Goal: Task Accomplishment & Management: Complete application form

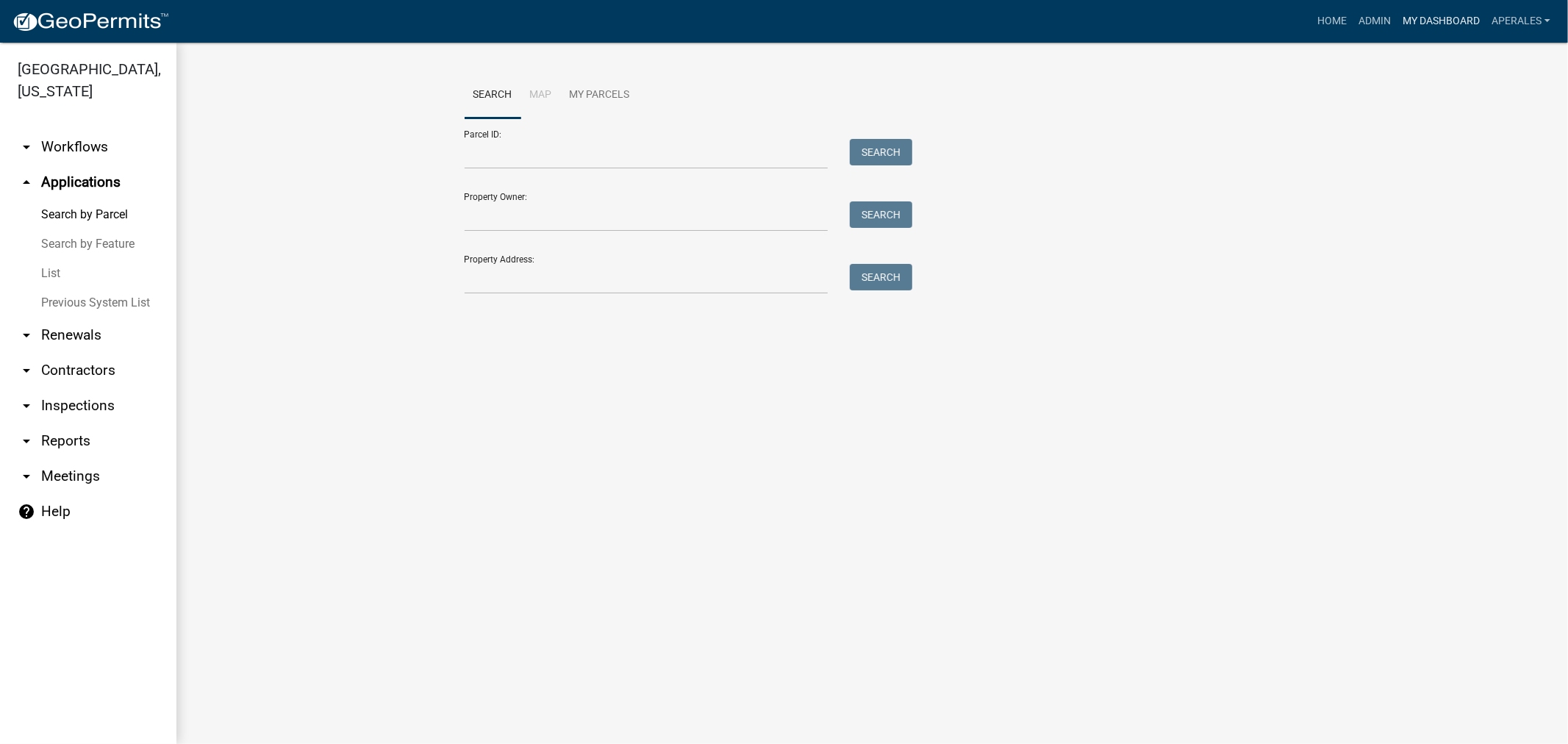
click at [1418, 16] on link "My Dashboard" at bounding box center [1441, 21] width 89 height 28
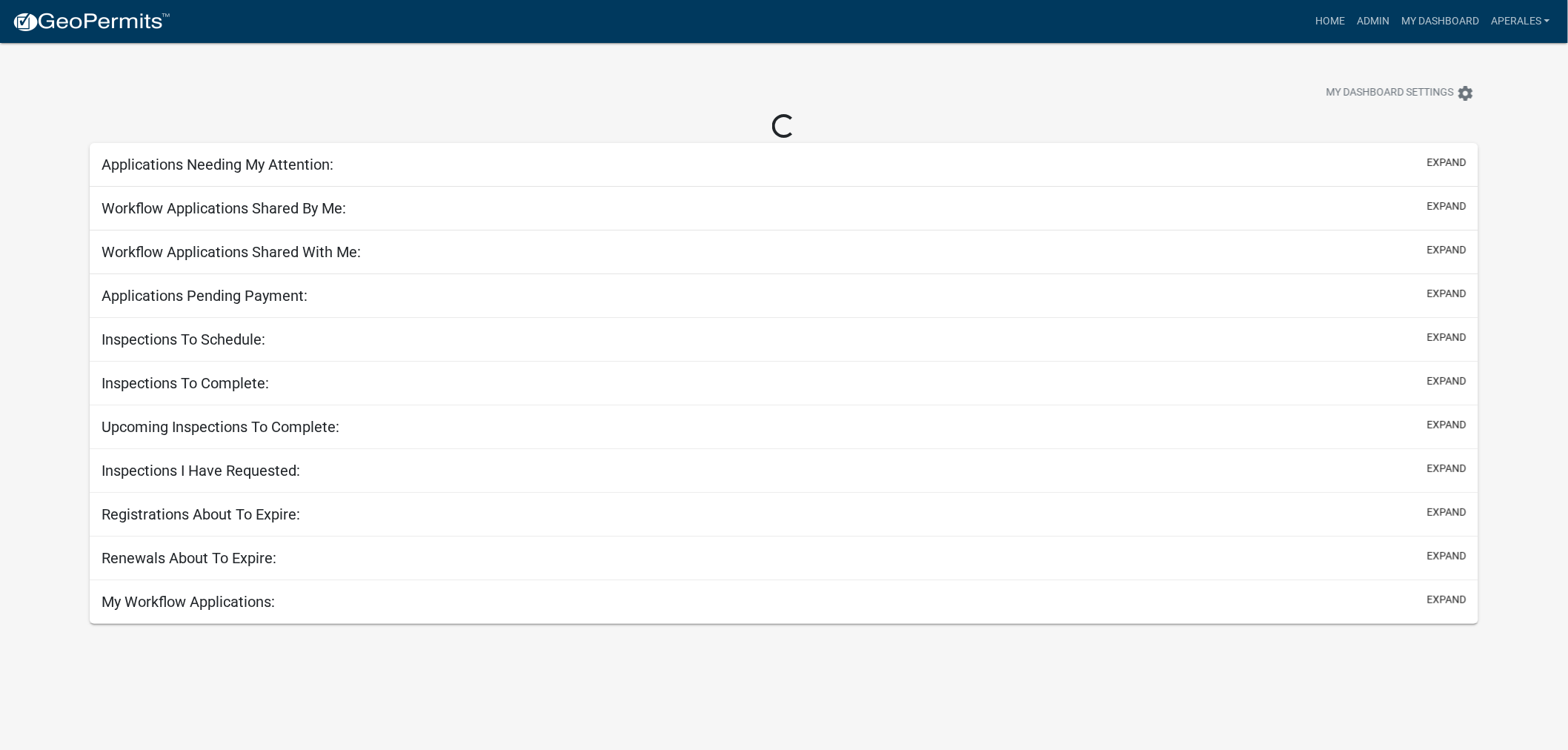
select select "3: 100"
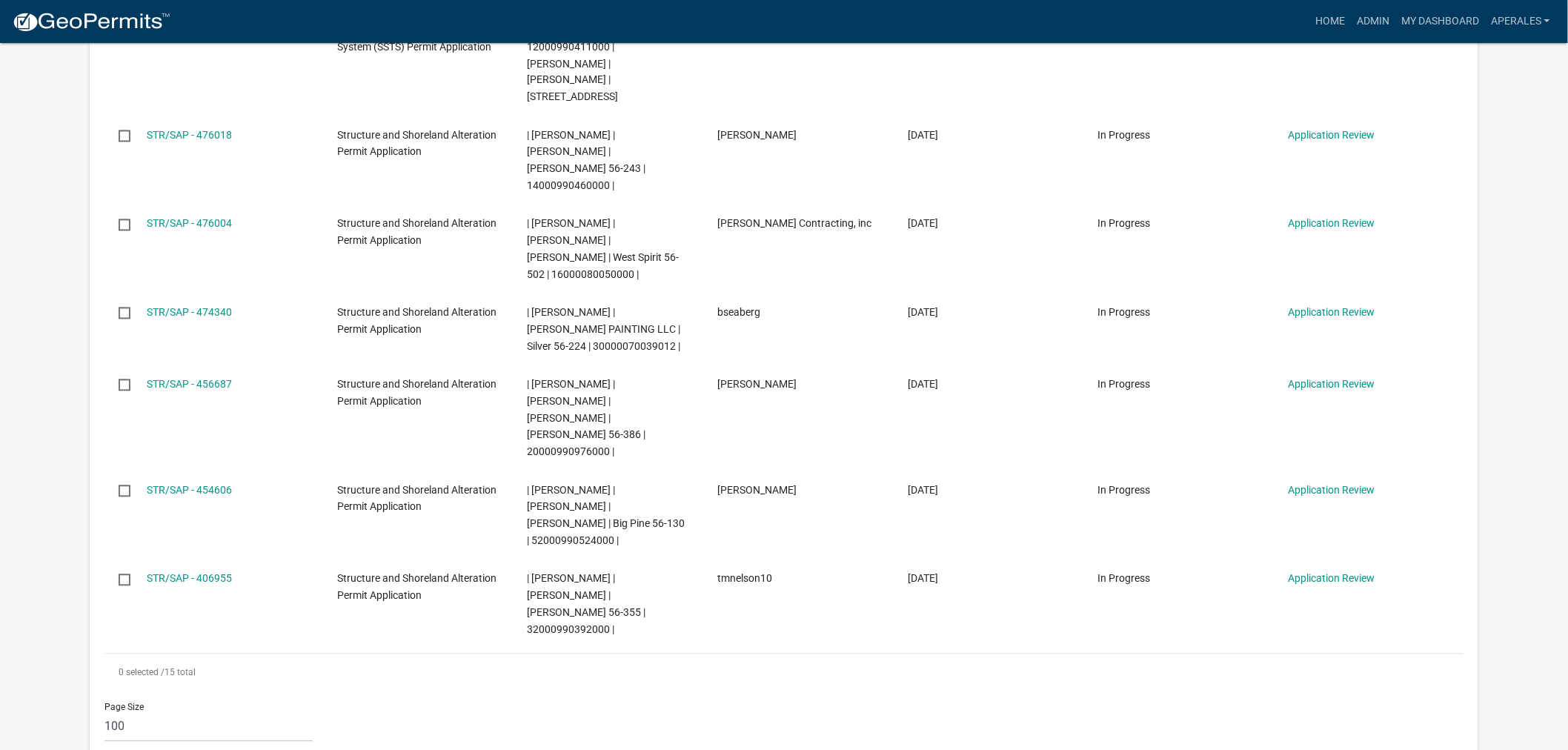
scroll to position [1153, 0]
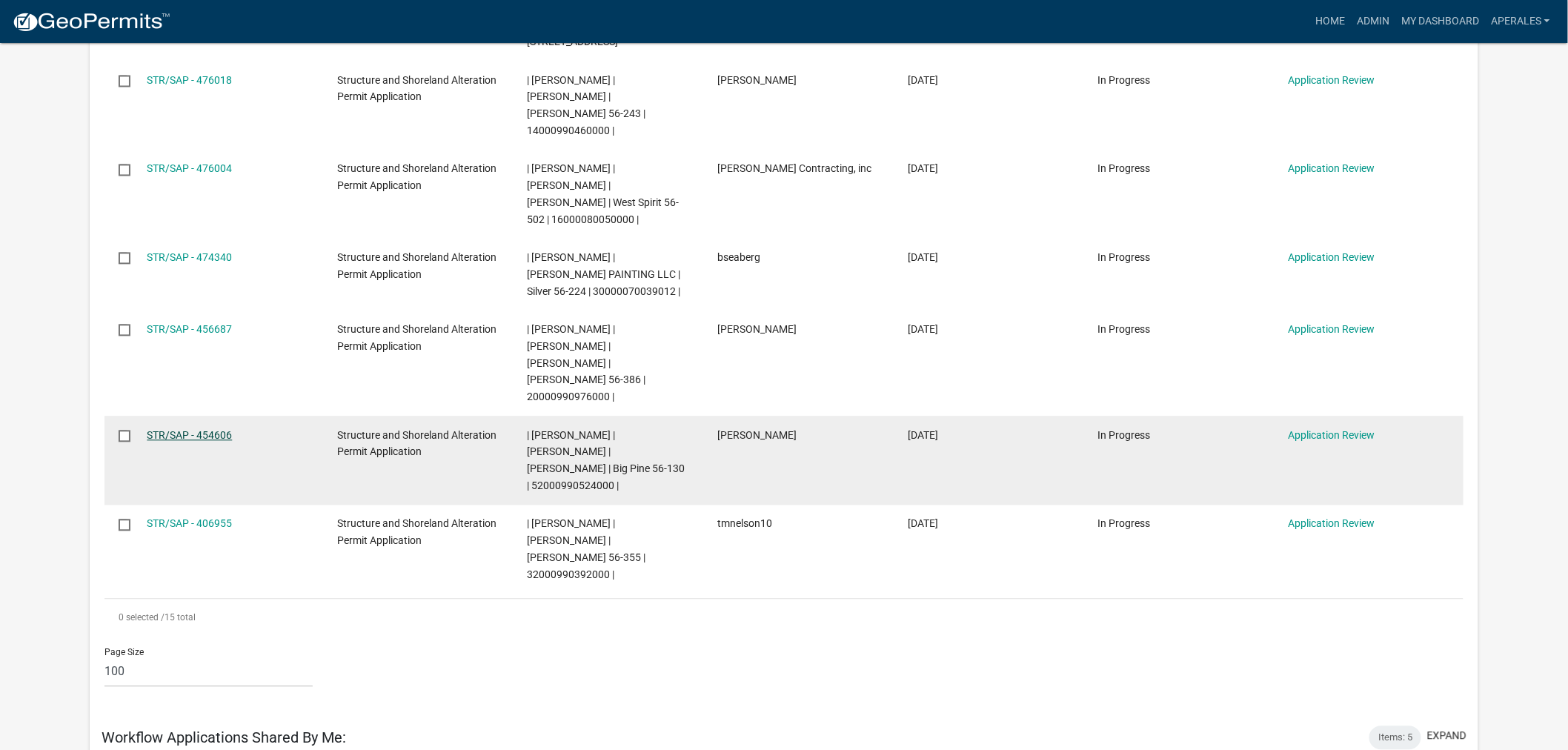
click at [179, 430] on link "STR/SAP - 454606" at bounding box center [189, 436] width 85 height 12
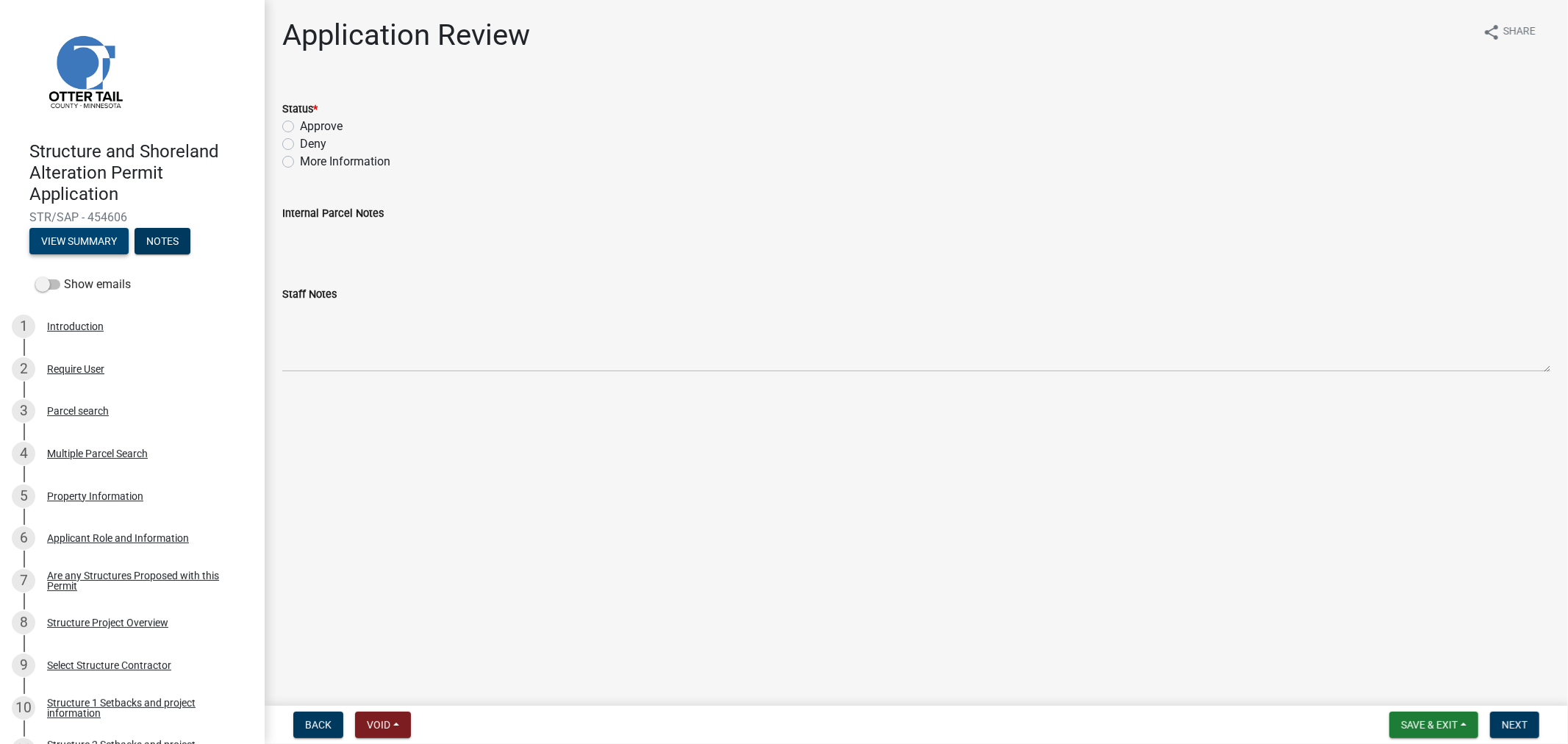
click at [81, 240] on button "View Summary" at bounding box center [78, 241] width 99 height 26
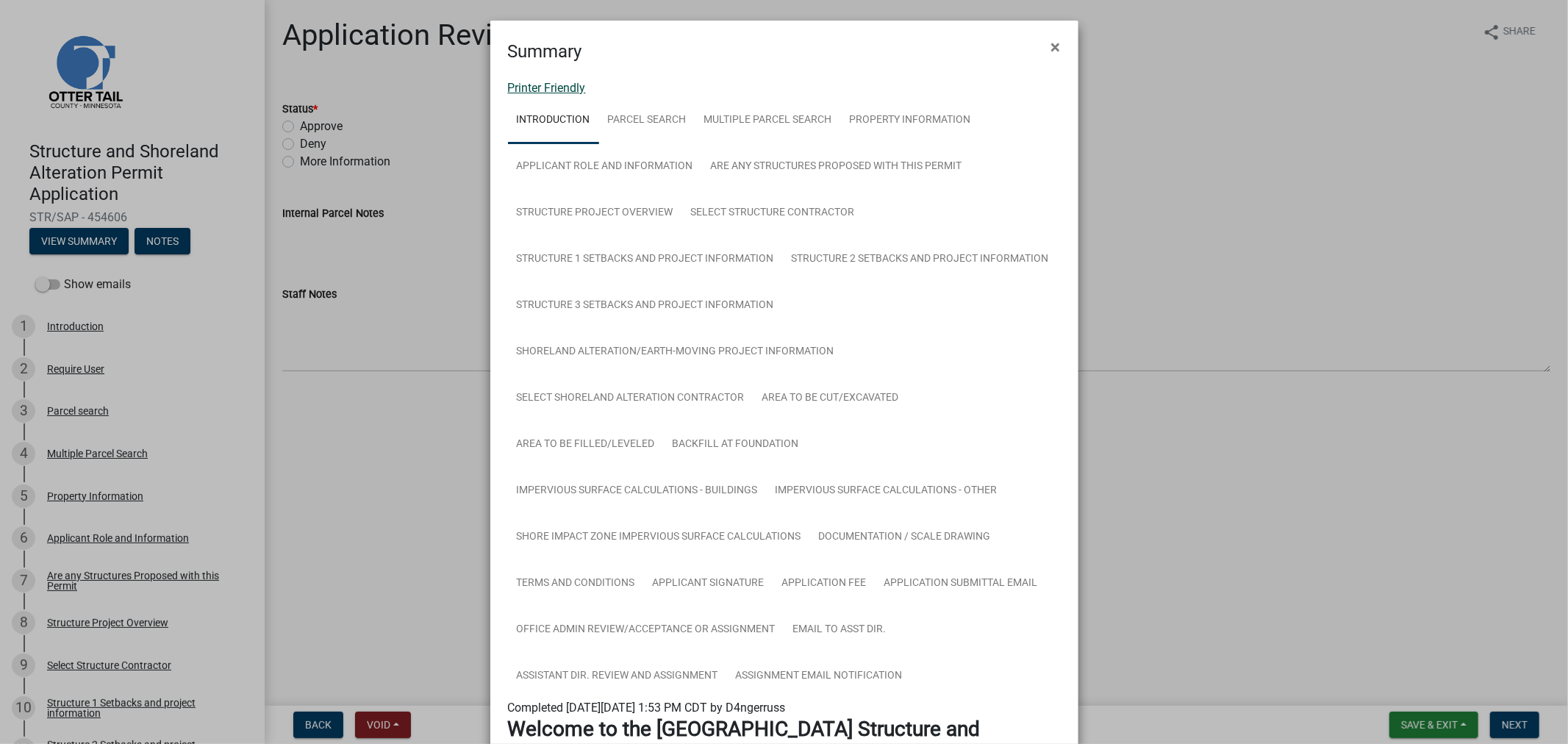
click at [552, 85] on link "Printer Friendly" at bounding box center [546, 88] width 77 height 14
click at [1051, 43] on span "×" at bounding box center [1056, 46] width 9 height 21
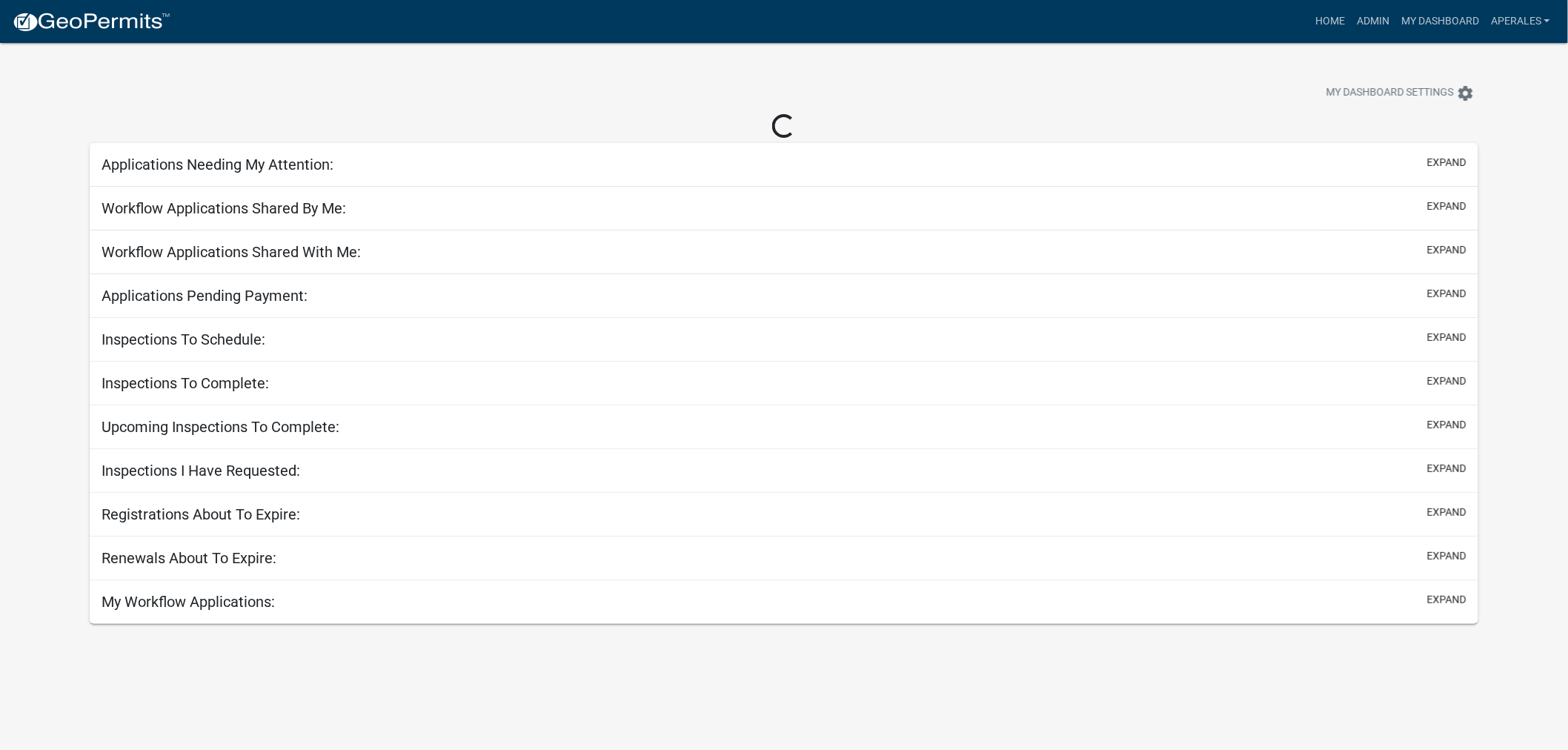
select select "3: 100"
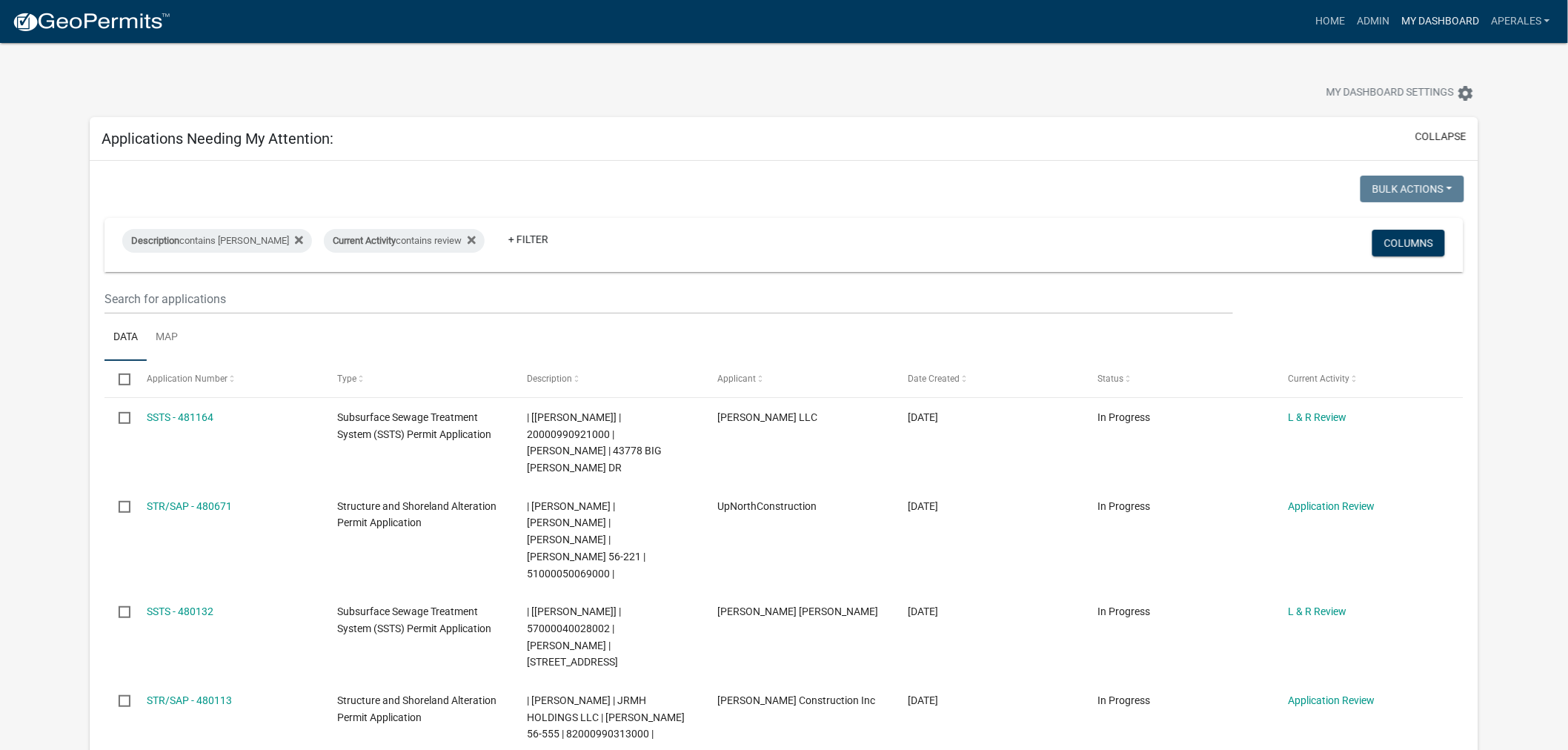
click at [1410, 30] on link "My Dashboard" at bounding box center [1440, 21] width 90 height 28
click at [1367, 25] on link "Admin" at bounding box center [1373, 21] width 44 height 28
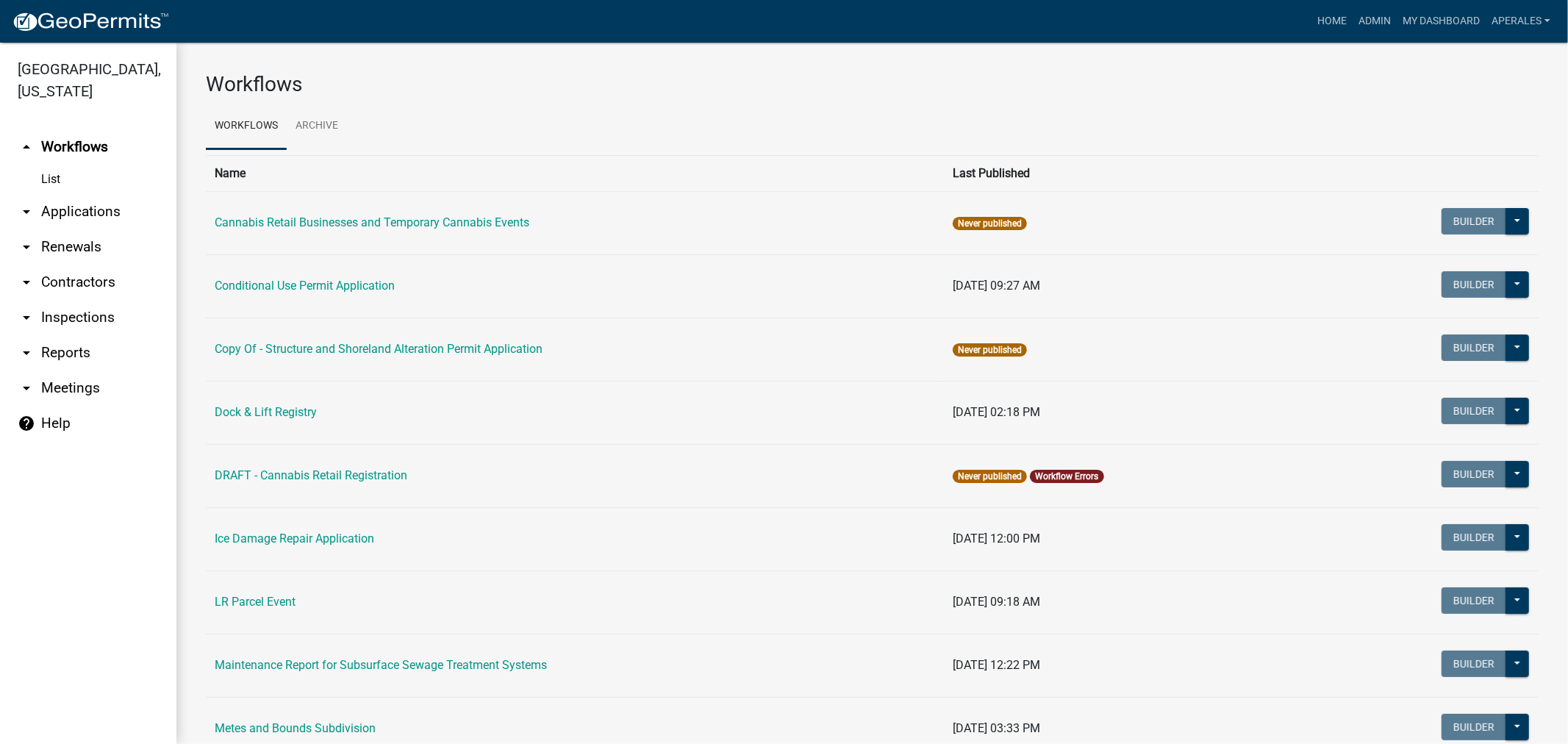
click at [85, 202] on link "arrow_drop_down Applications" at bounding box center [88, 212] width 176 height 36
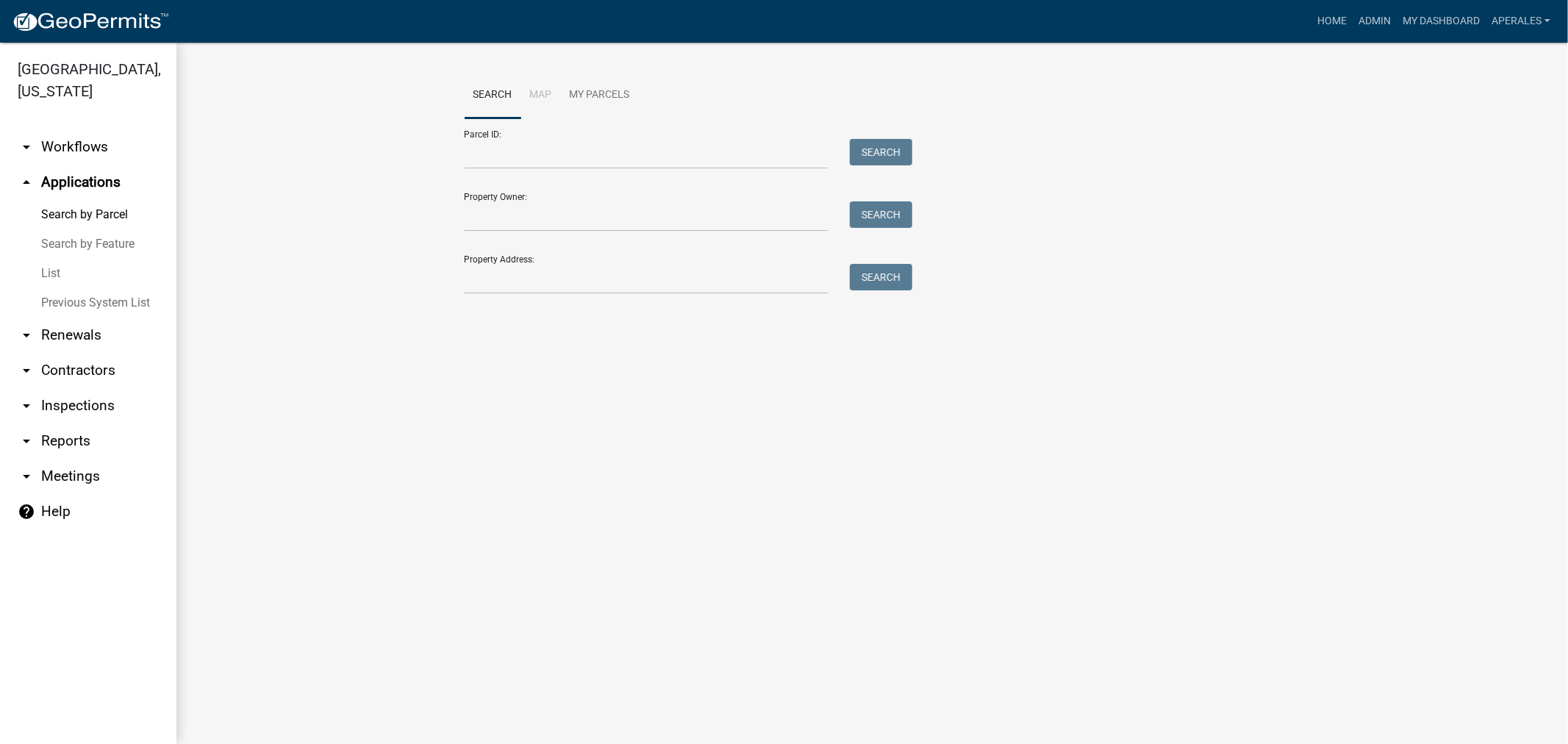
click at [541, 125] on div "Parcel ID: Search" at bounding box center [685, 144] width 441 height 51
click at [523, 165] on input "Parcel ID:" at bounding box center [645, 153] width 364 height 30
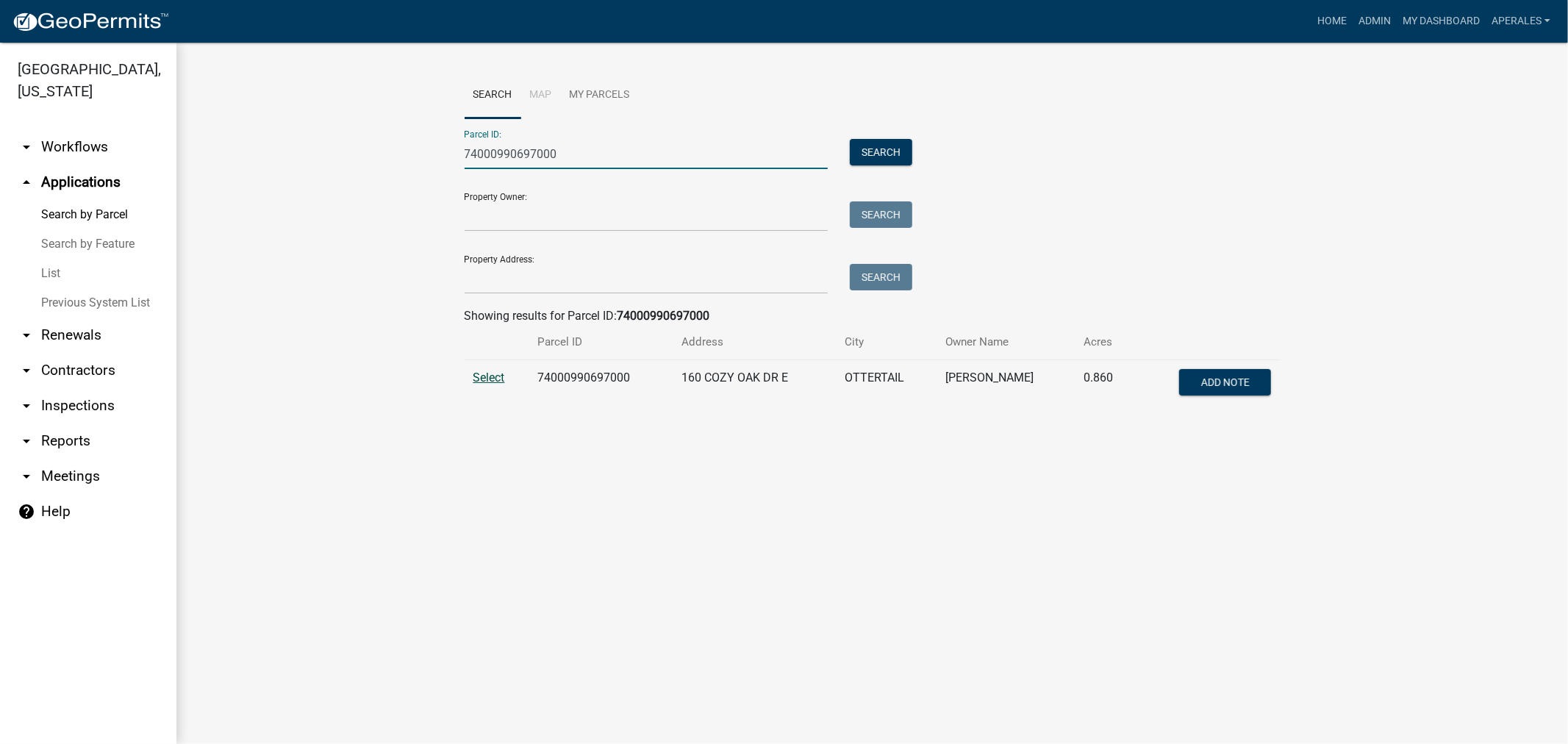
type input "74000990697000"
click at [483, 370] on span "Select" at bounding box center [489, 377] width 32 height 14
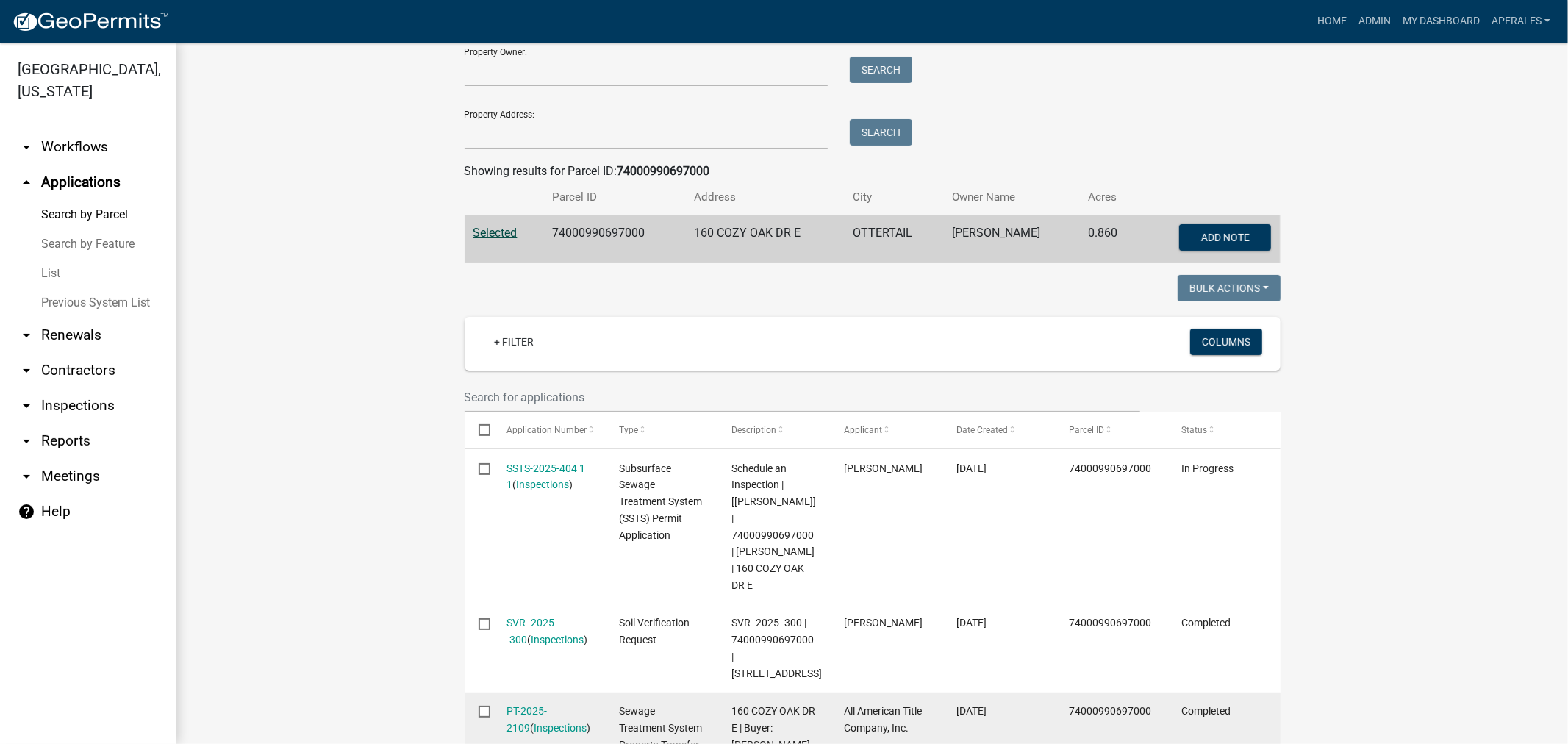
scroll to position [326, 0]
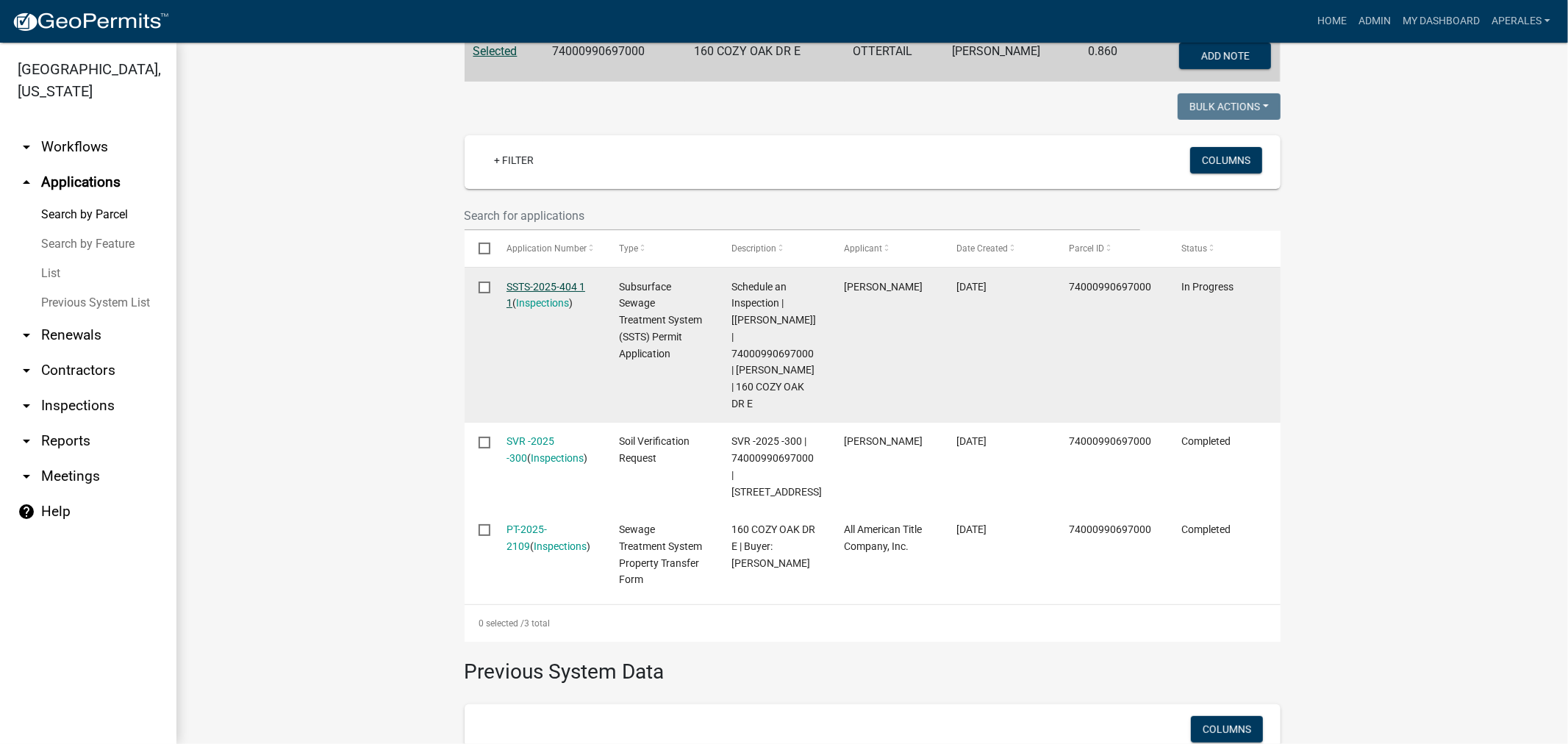
click at [540, 284] on link "SSTS-2025-404 1 1" at bounding box center [545, 294] width 78 height 28
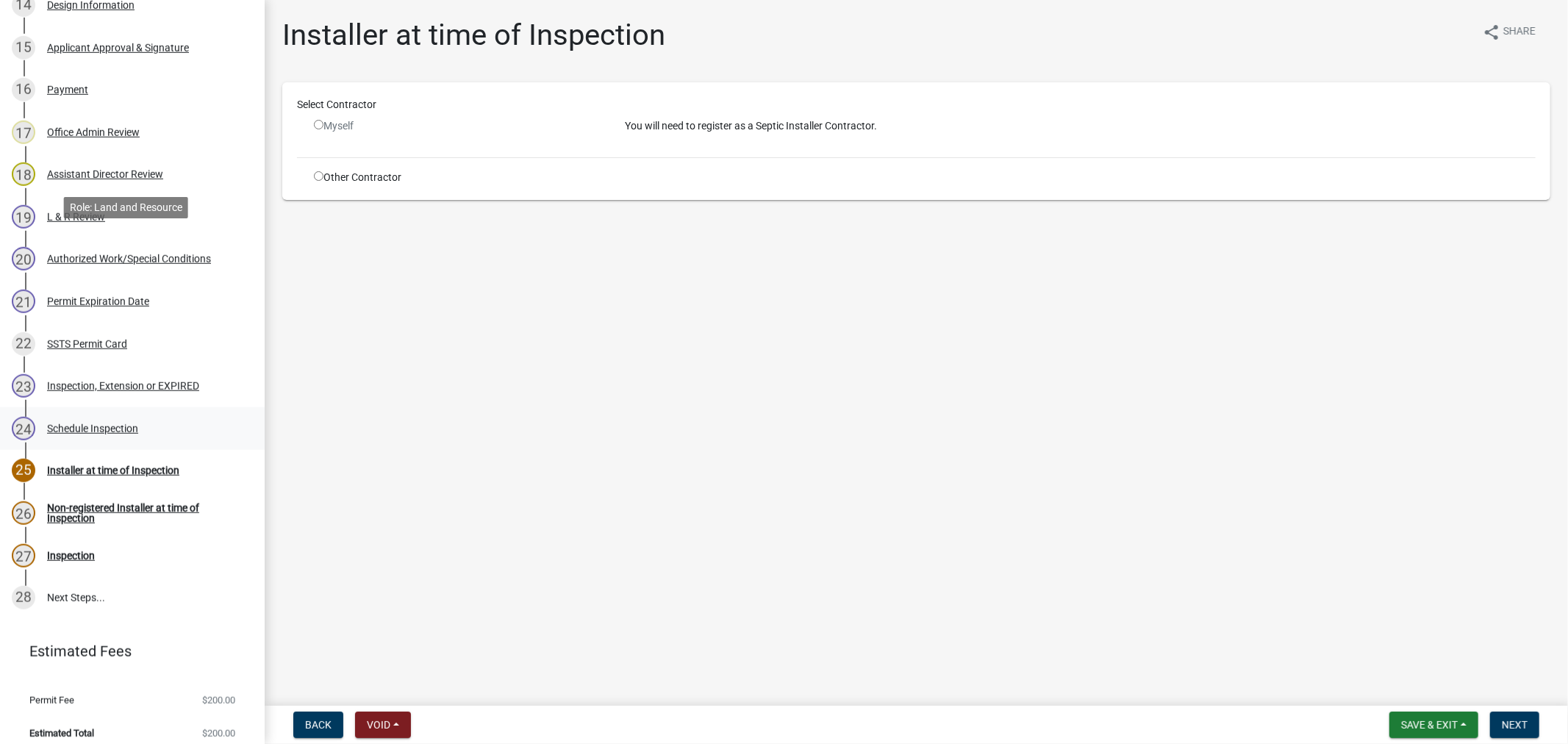
scroll to position [883, 0]
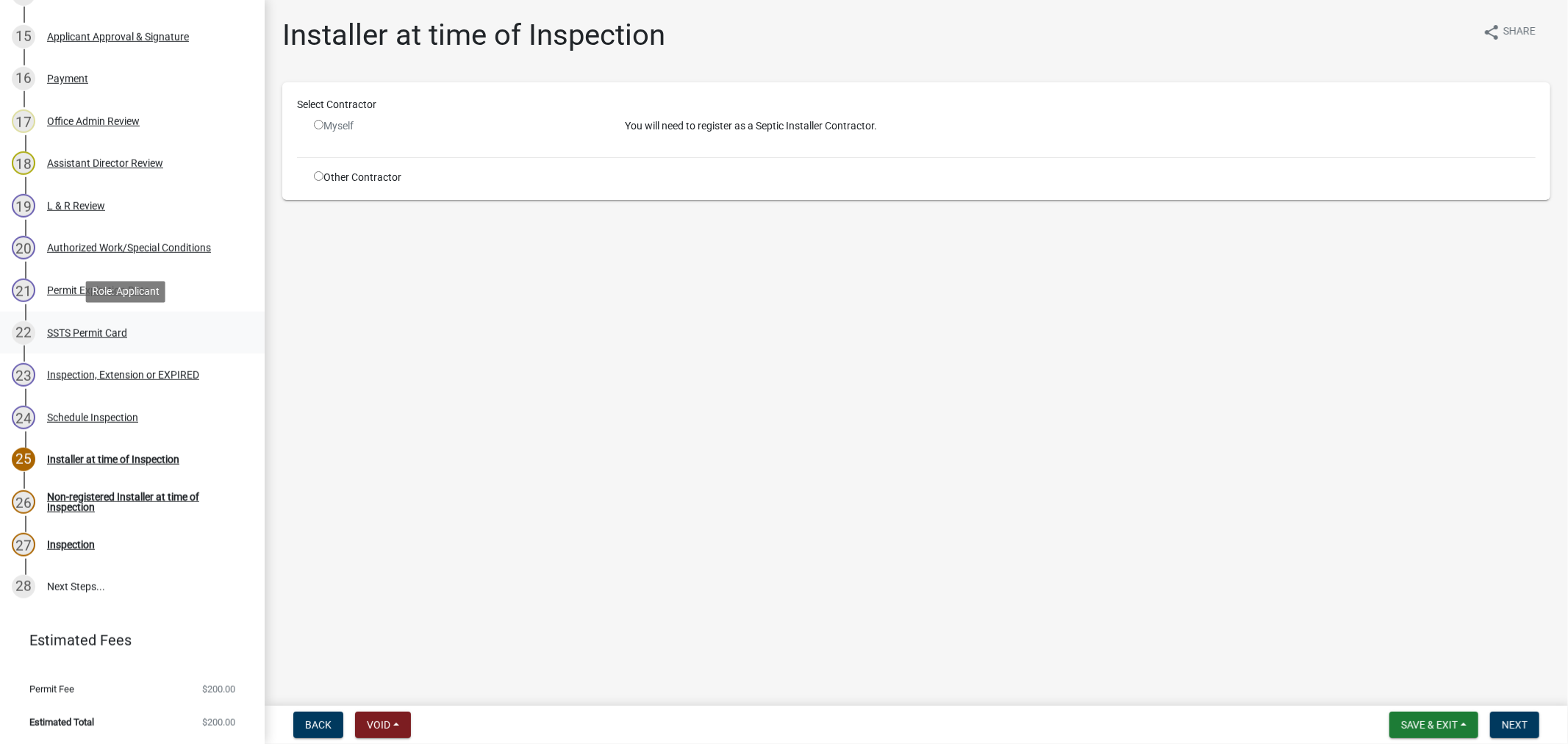
click at [67, 328] on div "SSTS Permit Card" at bounding box center [88, 333] width 80 height 10
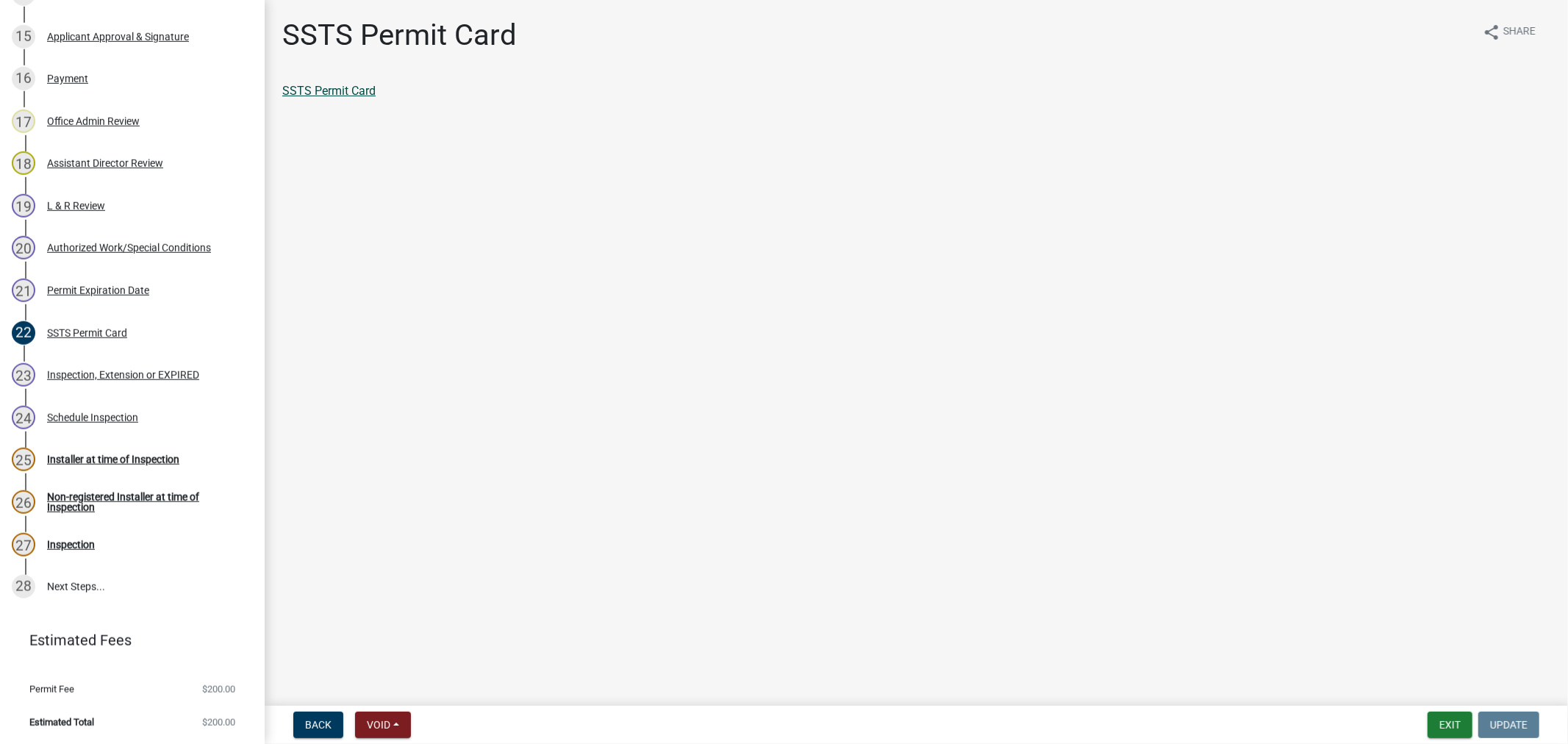
click at [347, 92] on link "SSTS Permit Card" at bounding box center [329, 90] width 93 height 14
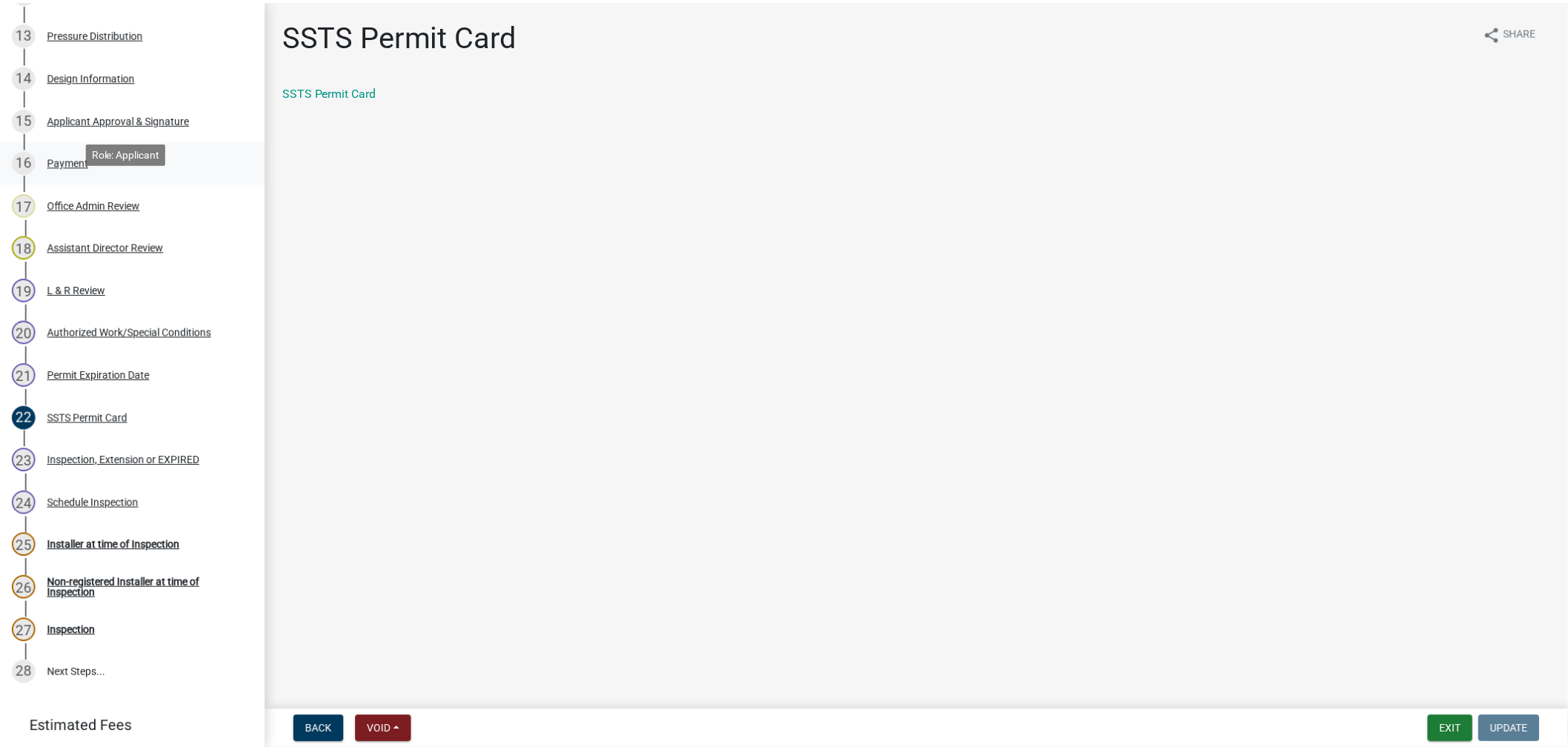
scroll to position [642, 0]
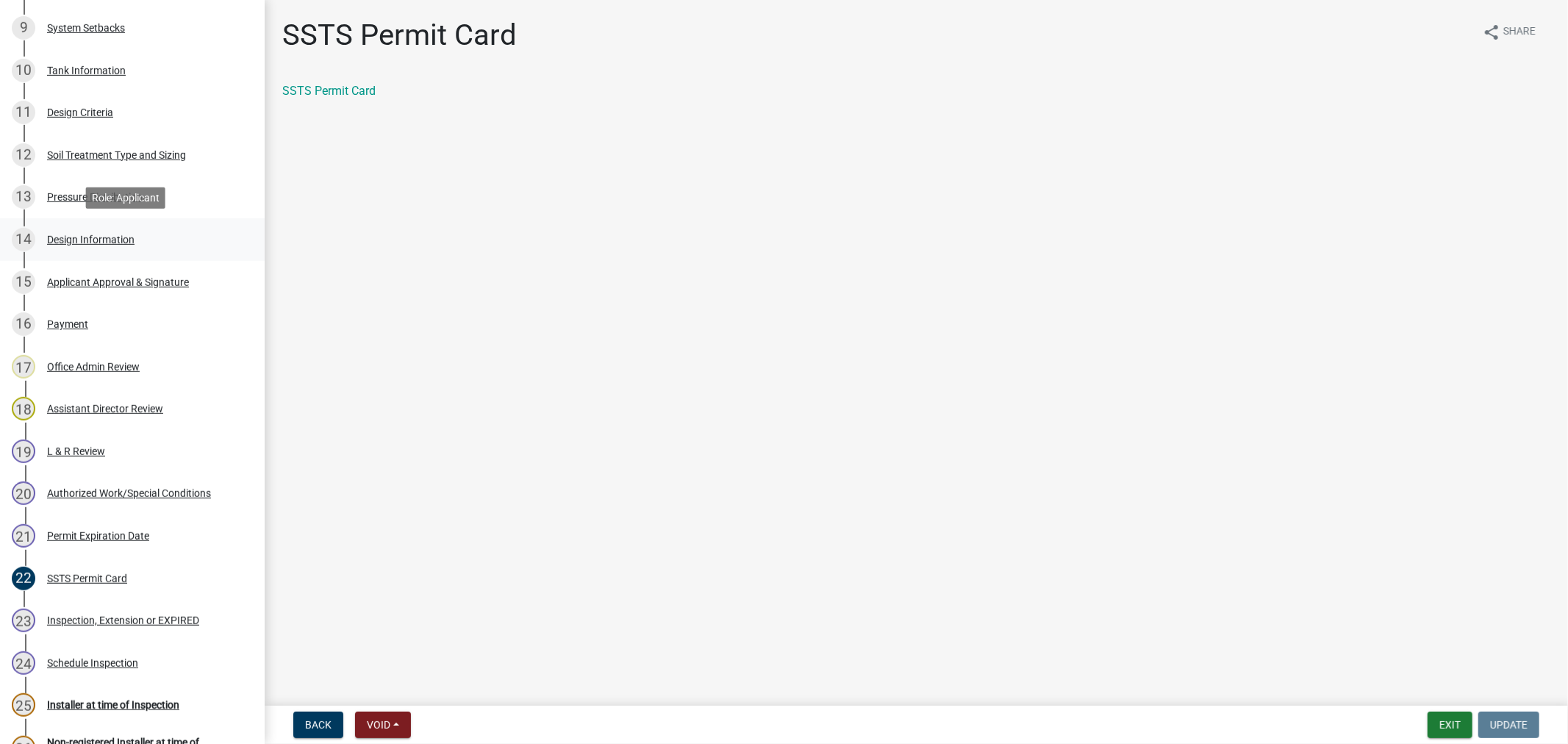
click at [84, 230] on div "14 Design Information" at bounding box center [127, 240] width 230 height 24
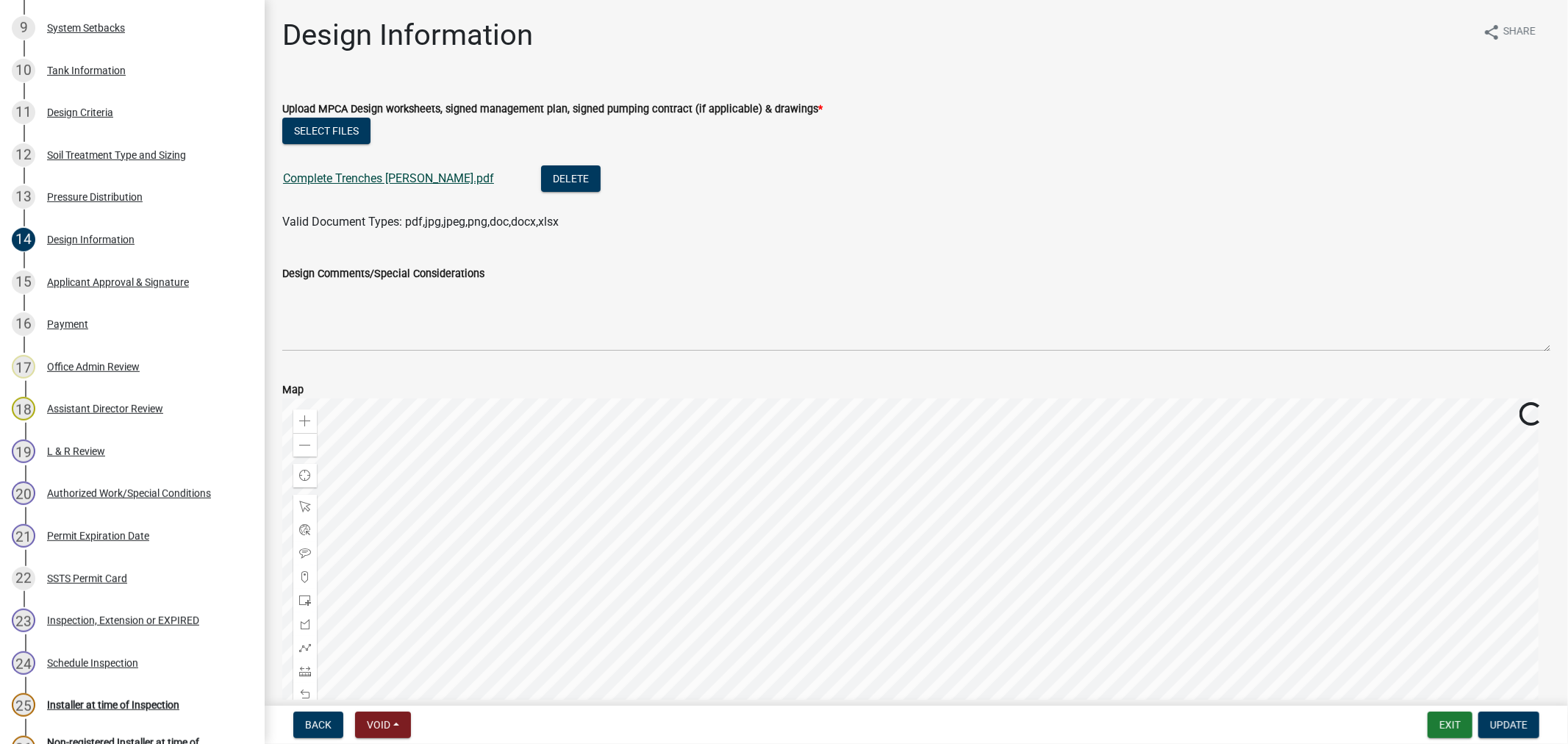
click at [411, 172] on link "Complete Trenches [PERSON_NAME].pdf" at bounding box center [387, 178] width 211 height 14
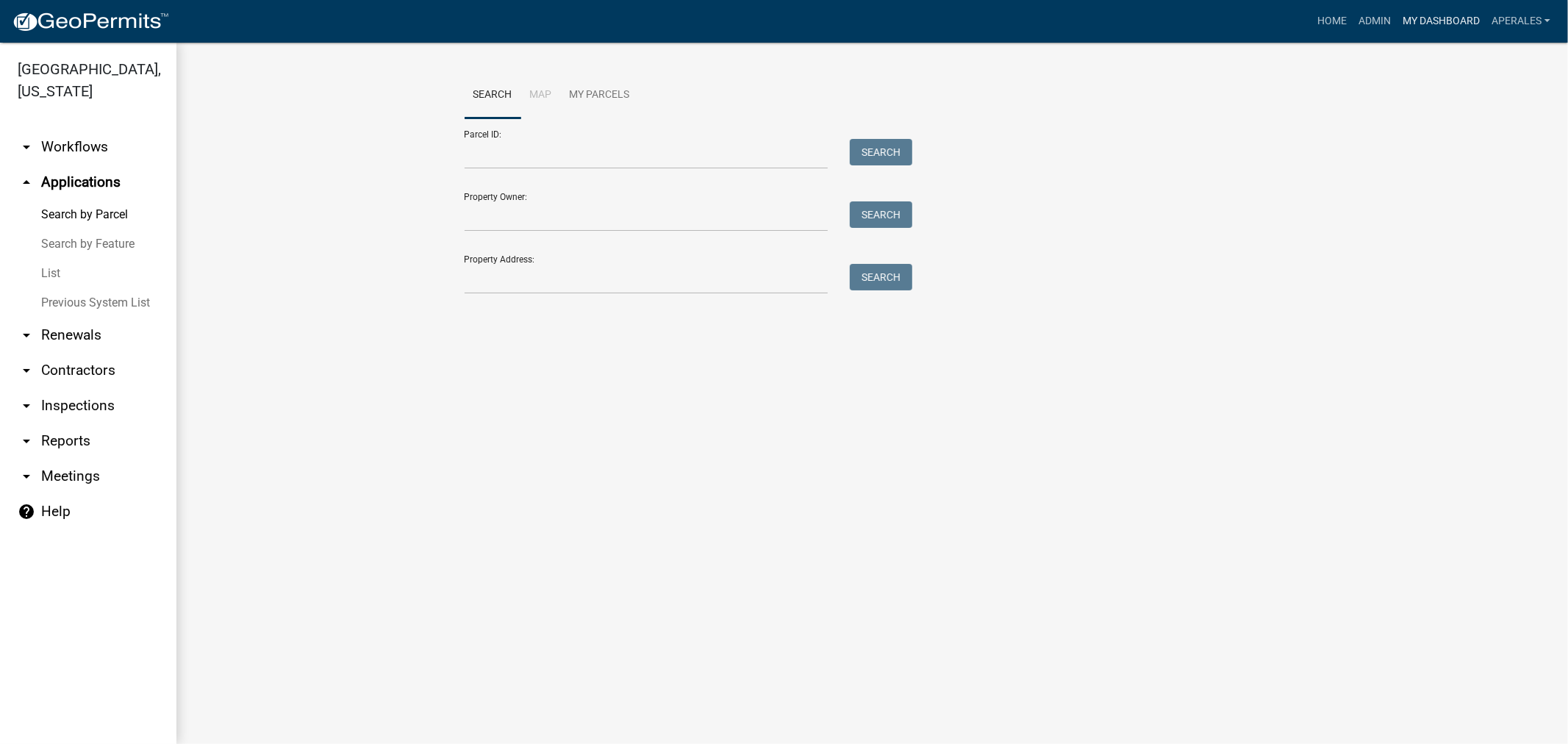
click at [1447, 24] on link "My Dashboard" at bounding box center [1441, 21] width 89 height 28
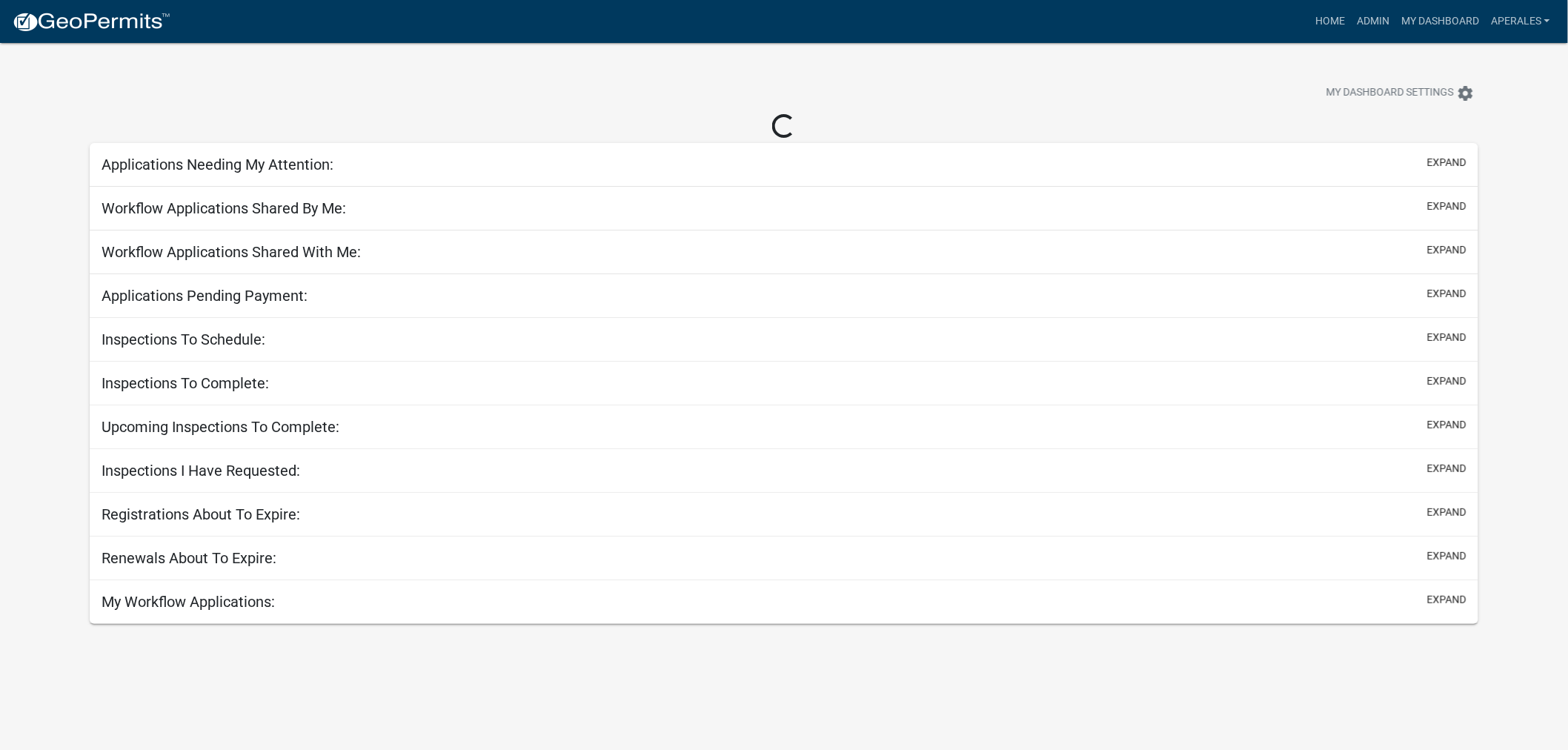
select select "3: 100"
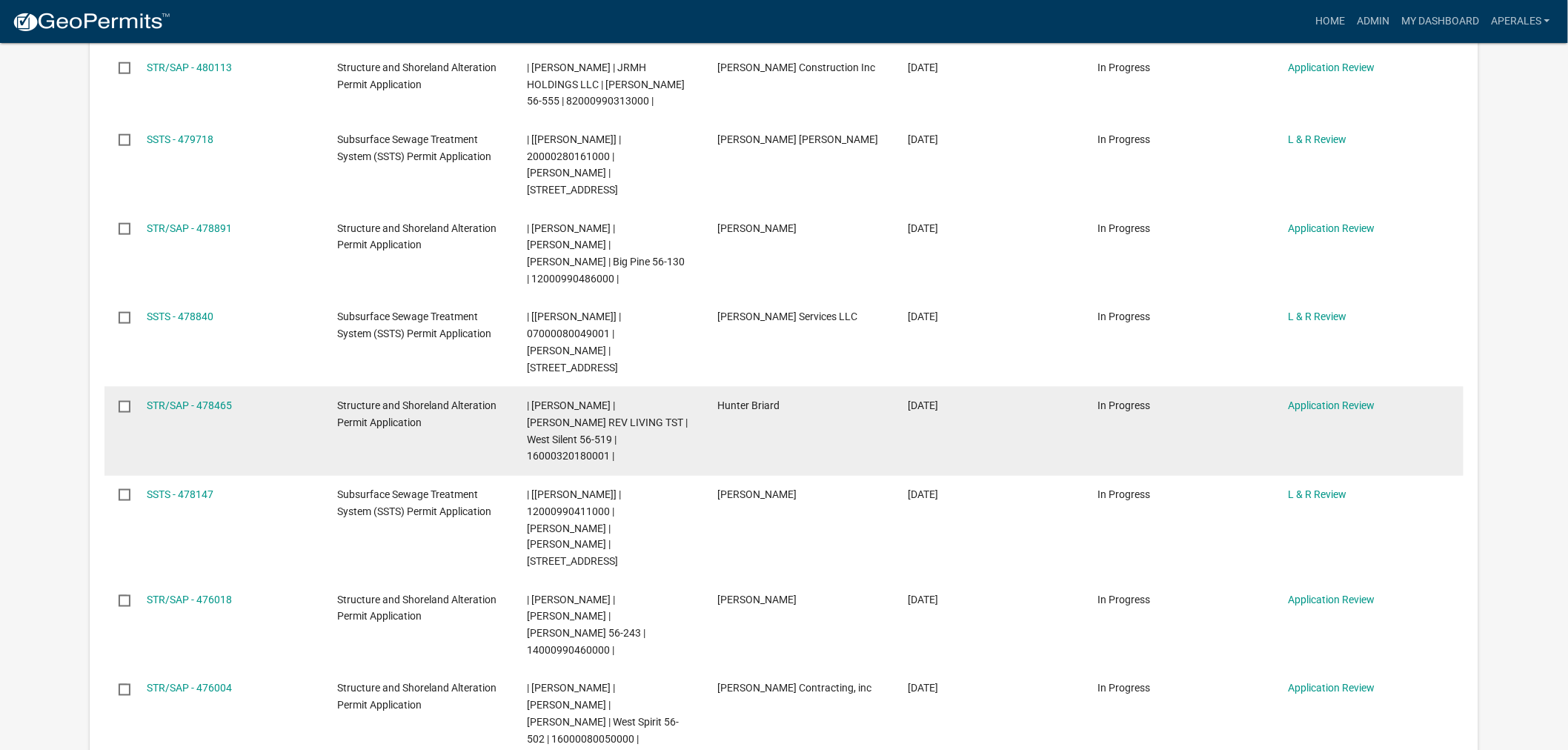
scroll to position [658, 0]
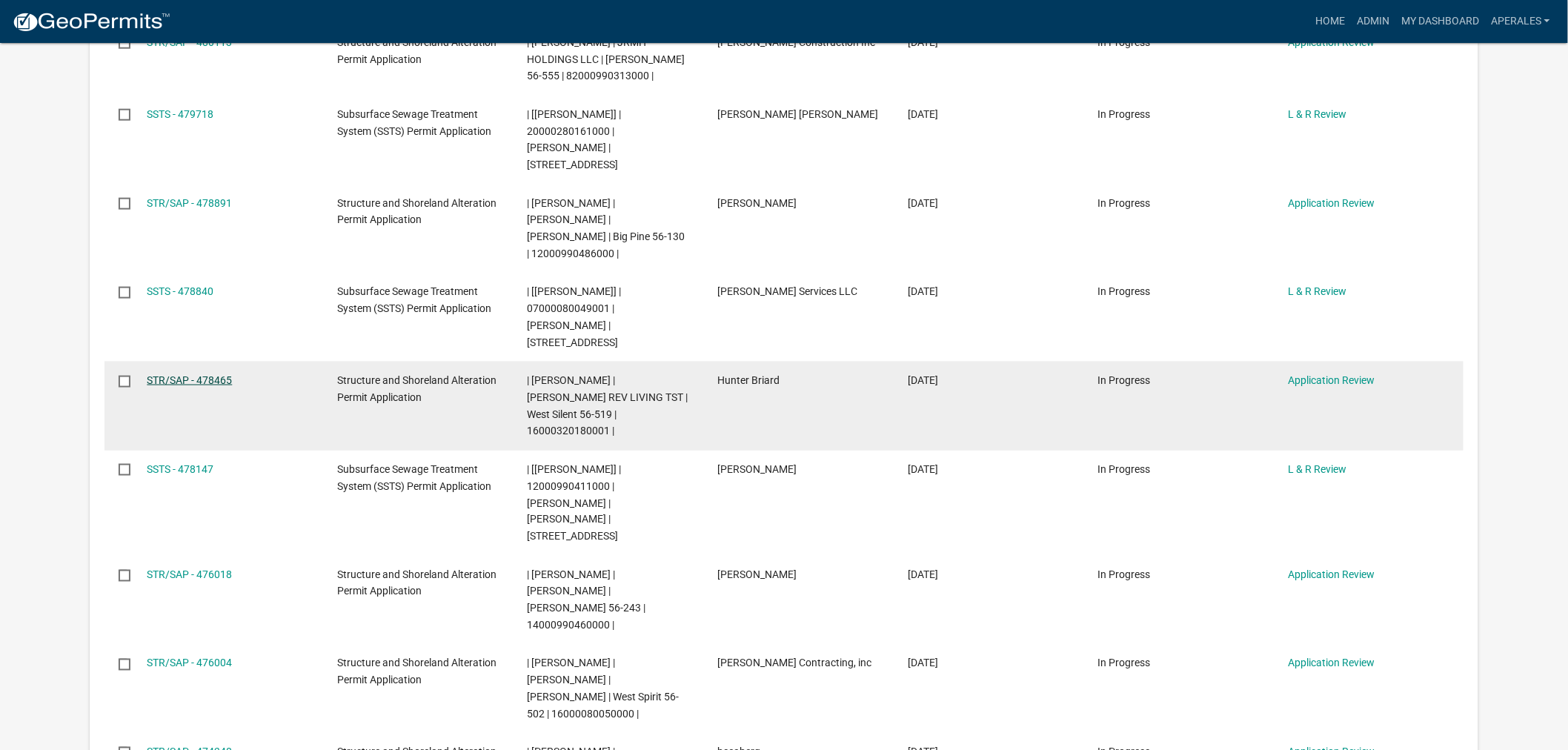
click at [216, 374] on link "STR/SAP - 478465" at bounding box center [189, 380] width 85 height 12
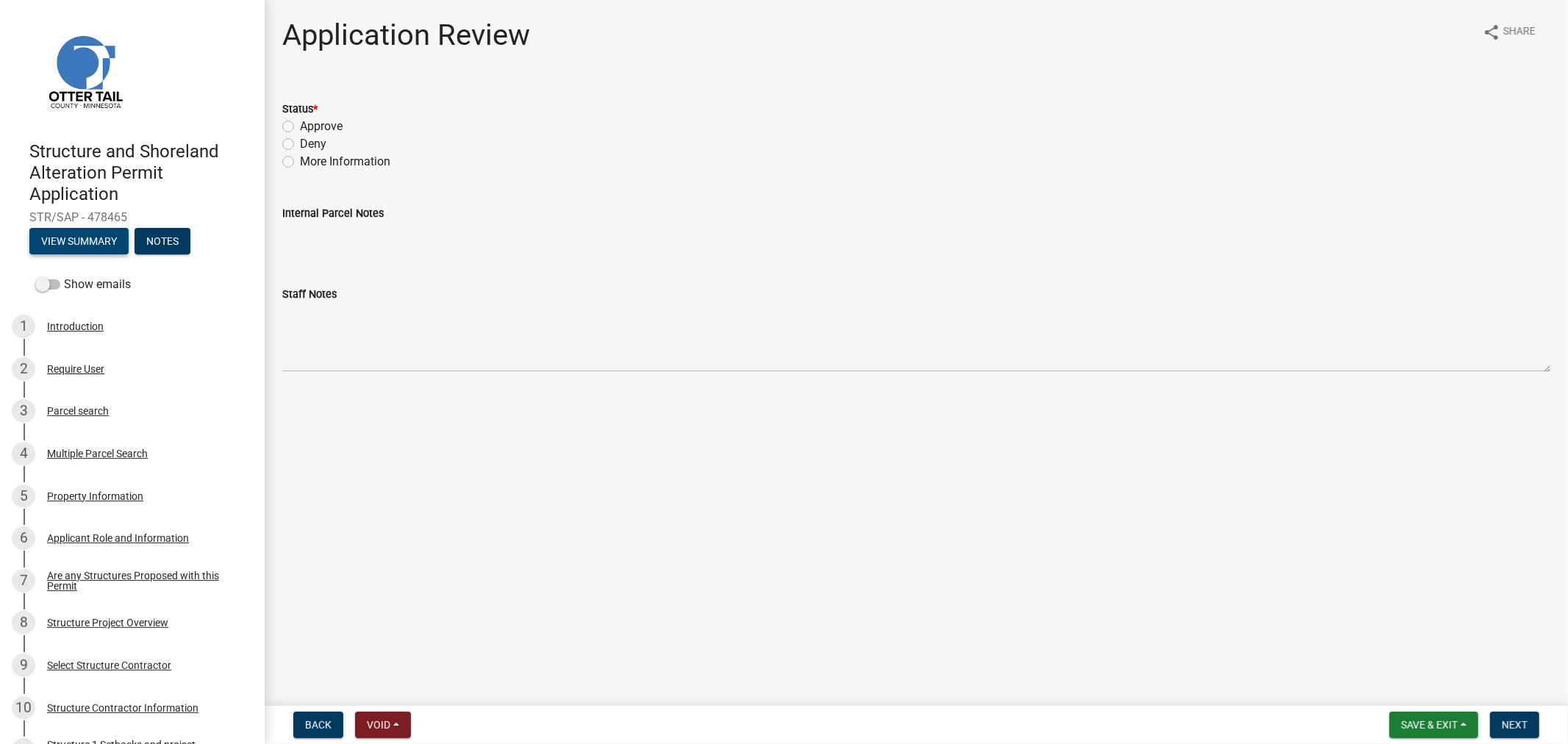
click at [83, 236] on button "View Summary" at bounding box center [78, 241] width 99 height 26
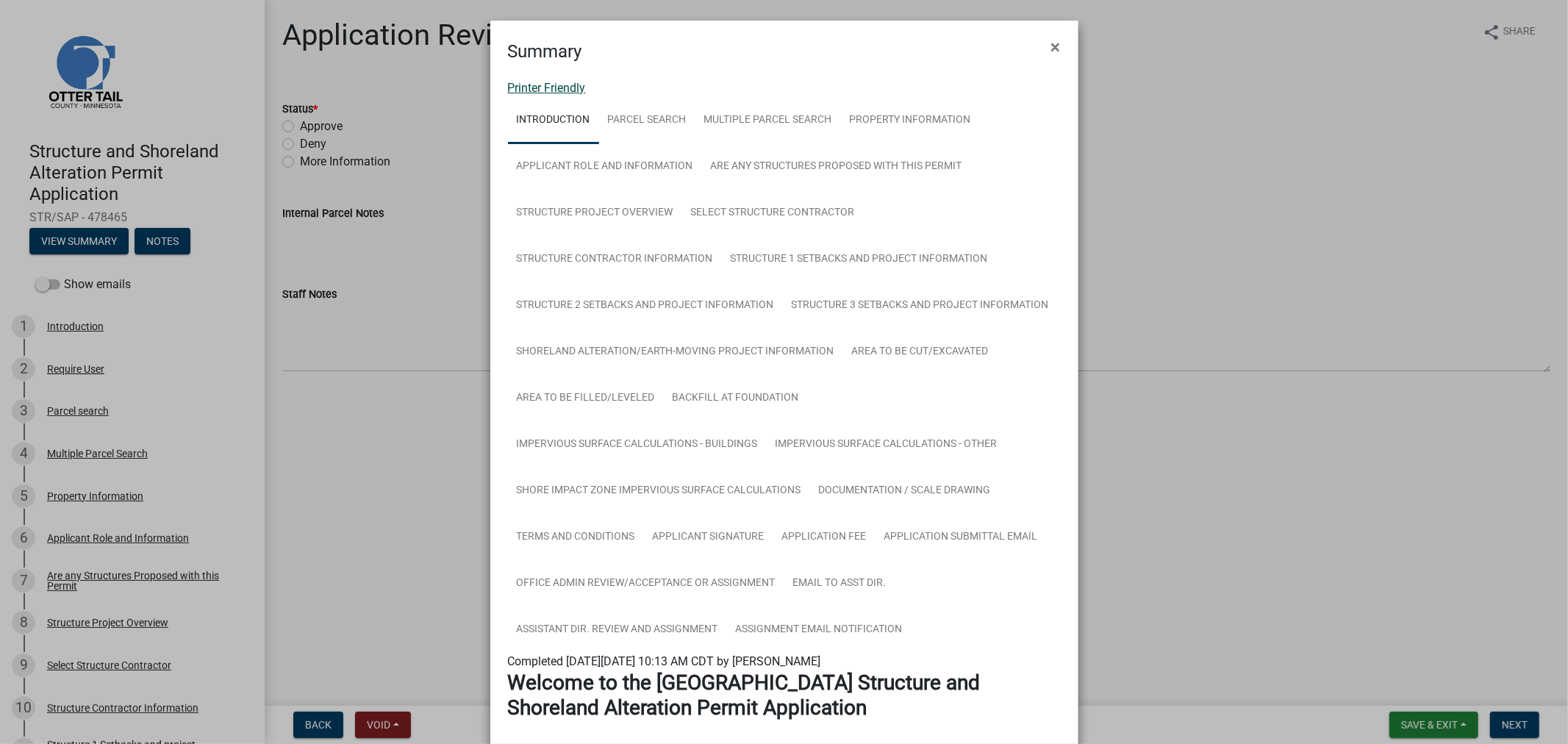
click at [528, 87] on link "Printer Friendly" at bounding box center [546, 88] width 77 height 14
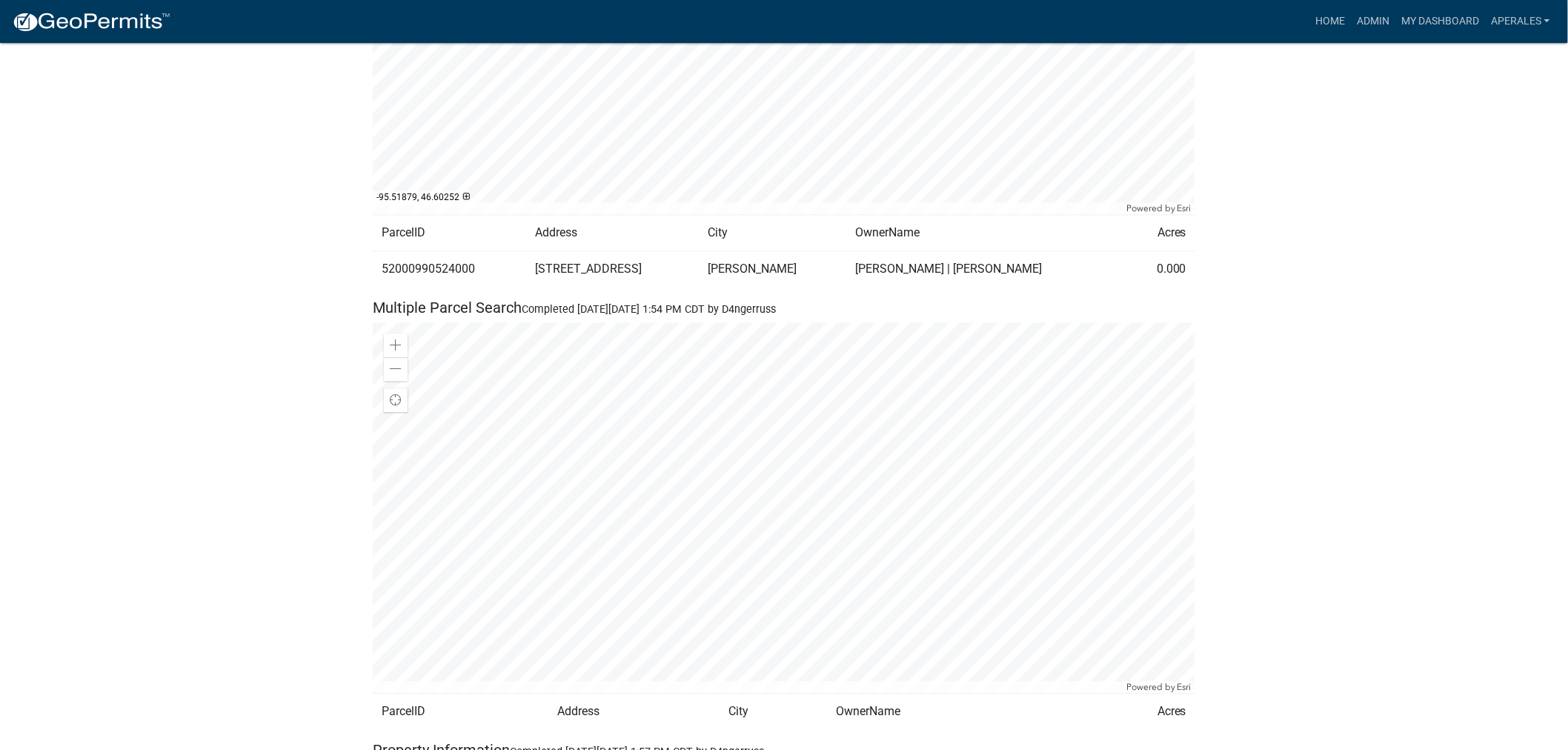
scroll to position [1317, 0]
click at [1427, 19] on link "My Dashboard" at bounding box center [1440, 21] width 90 height 28
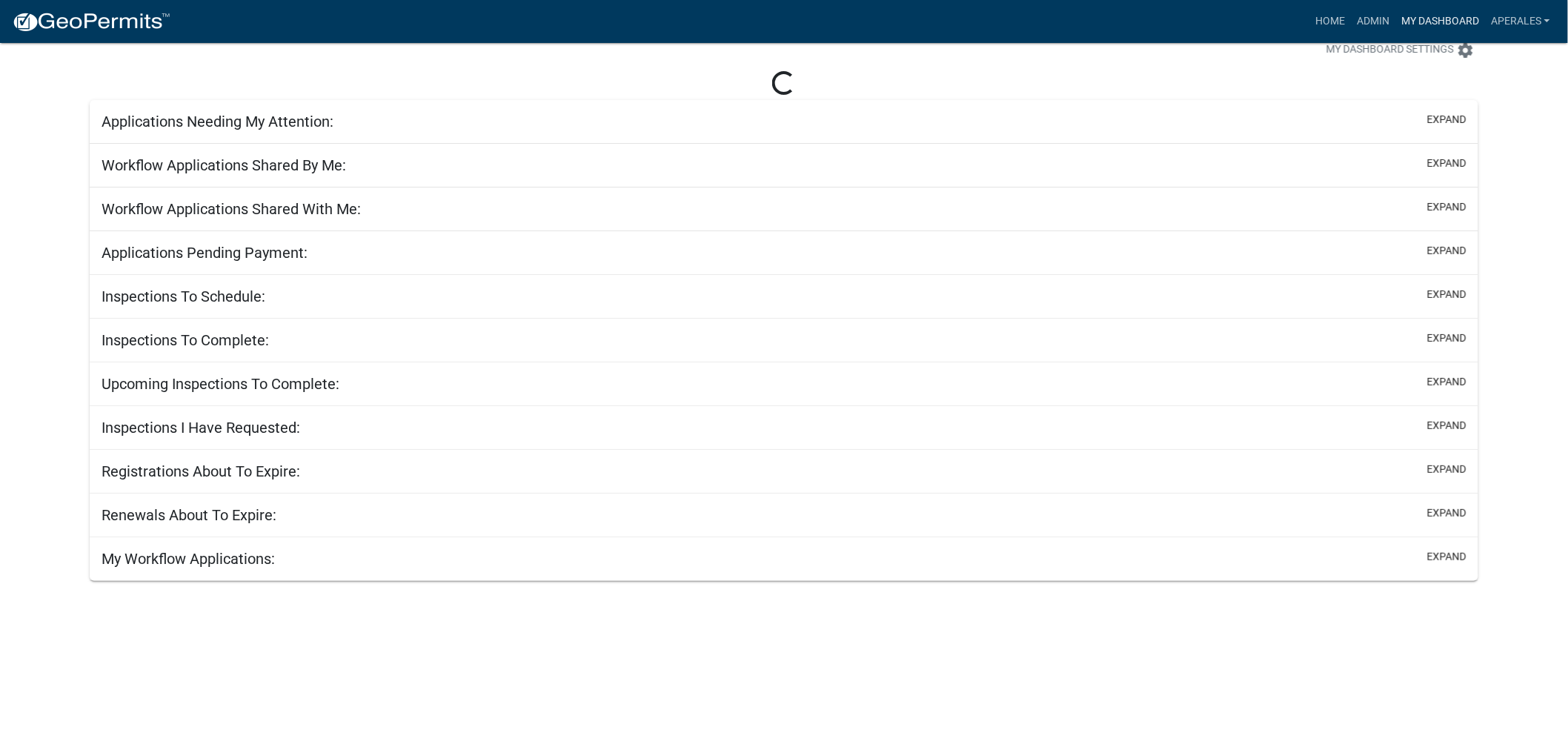
scroll to position [43, 0]
click at [1378, 21] on link "Admin" at bounding box center [1373, 21] width 44 height 28
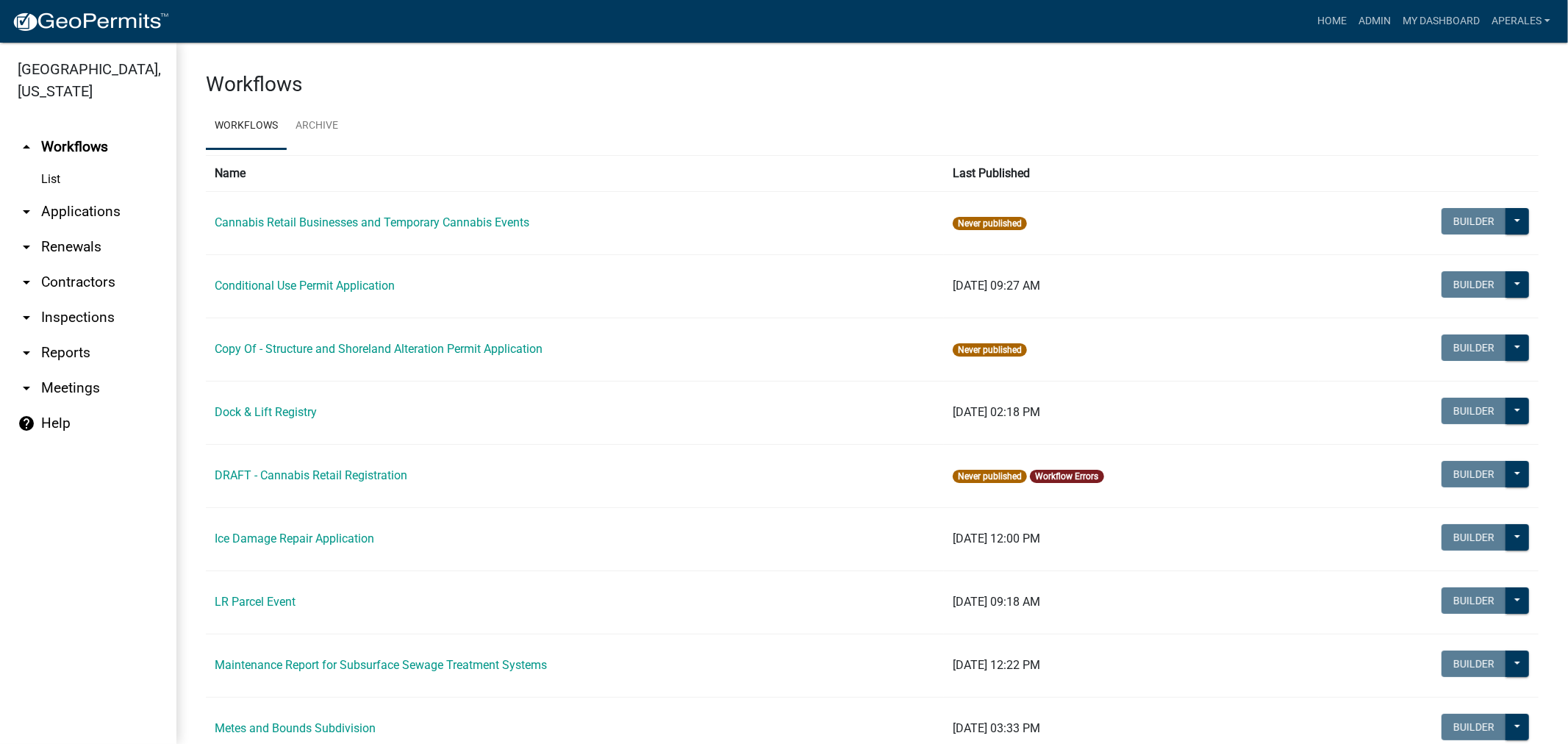
click at [88, 207] on link "arrow_drop_down Applications" at bounding box center [88, 212] width 176 height 36
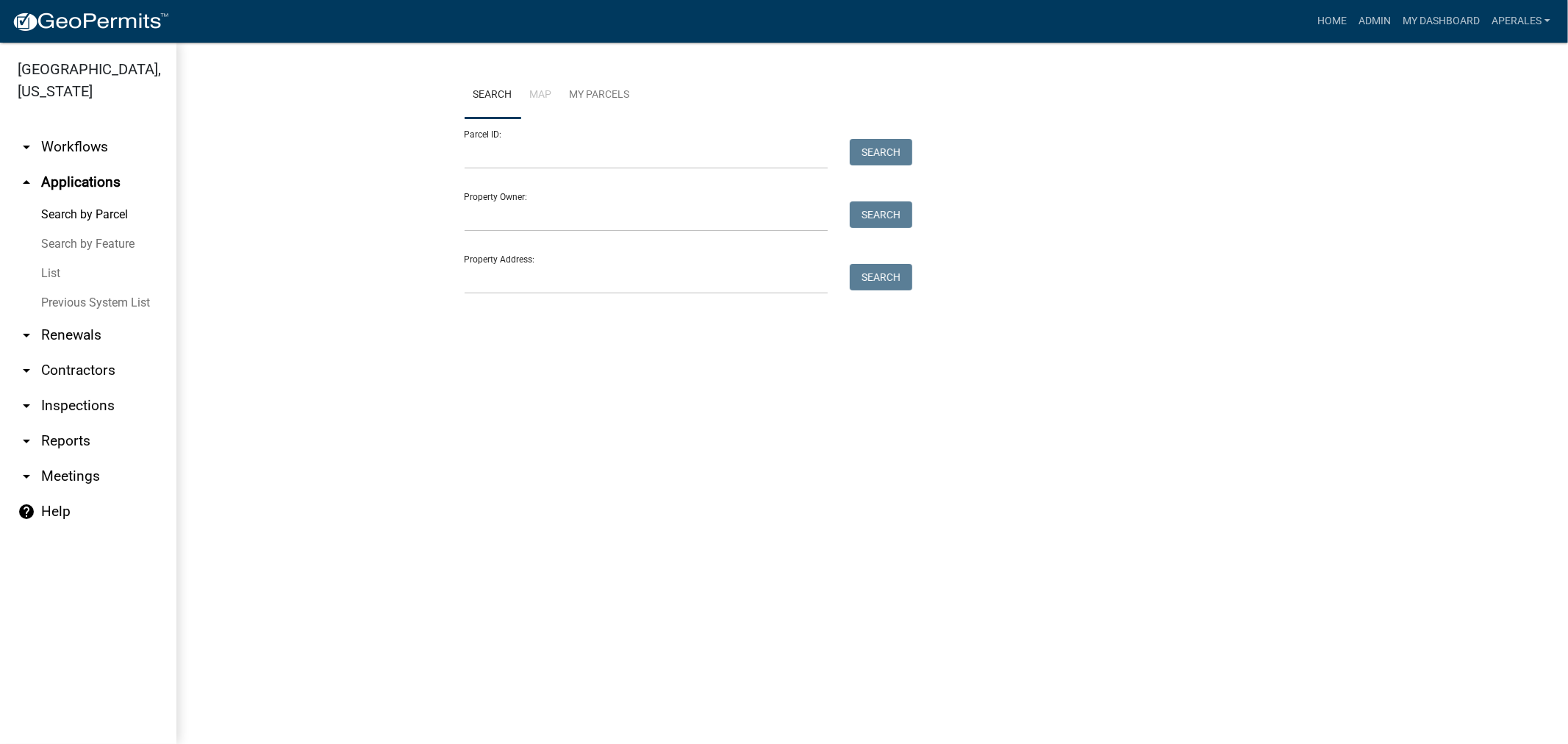
click at [534, 134] on div "Parcel ID: Search" at bounding box center [685, 144] width 441 height 51
click at [534, 150] on input "Parcel ID:" at bounding box center [645, 153] width 364 height 30
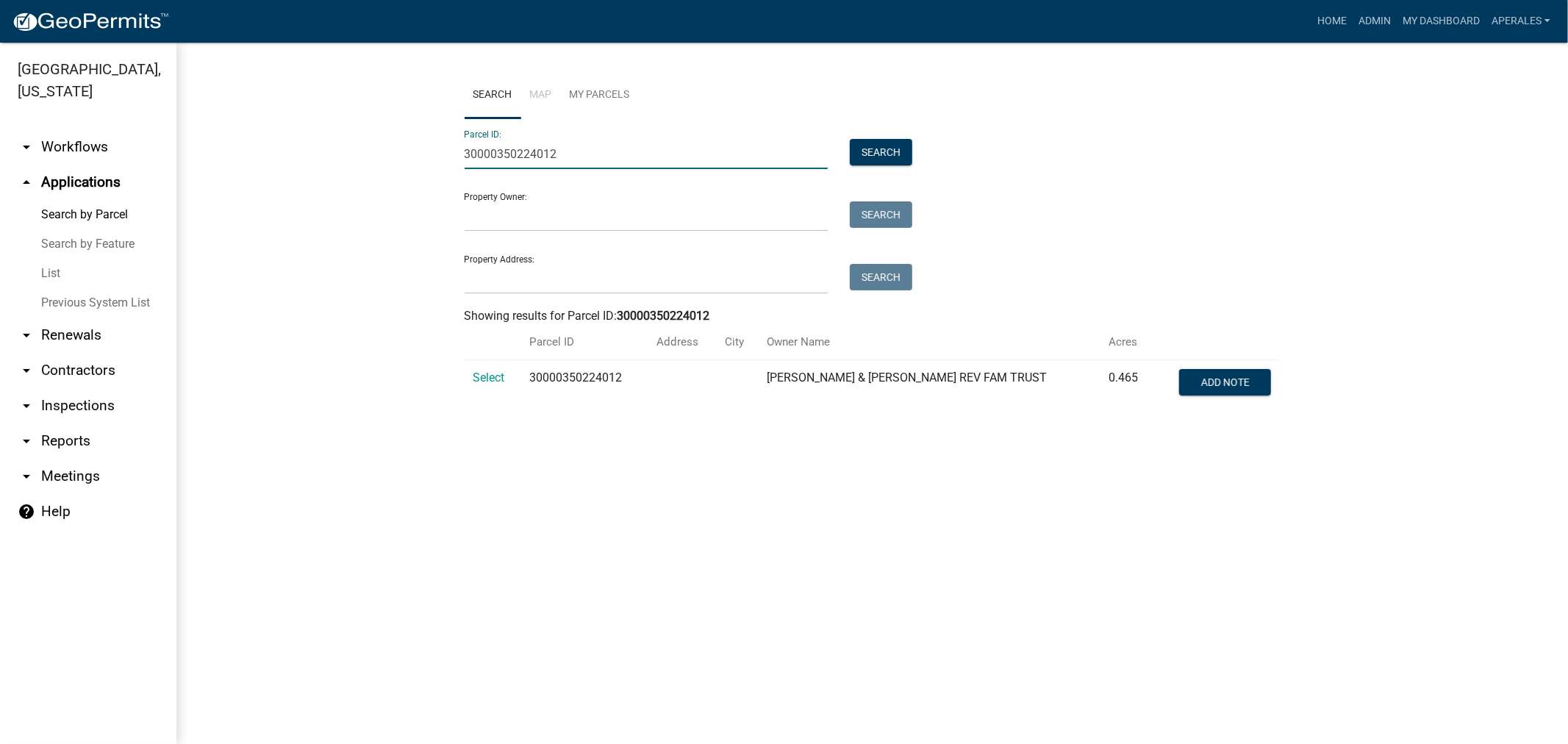
type input "30000350224012"
drag, startPoint x: 511, startPoint y: 372, endPoint x: 501, endPoint y: 377, distance: 11.2
click at [510, 375] on td "Select" at bounding box center [492, 384] width 57 height 48
click at [501, 377] on span "Select" at bounding box center [489, 377] width 32 height 14
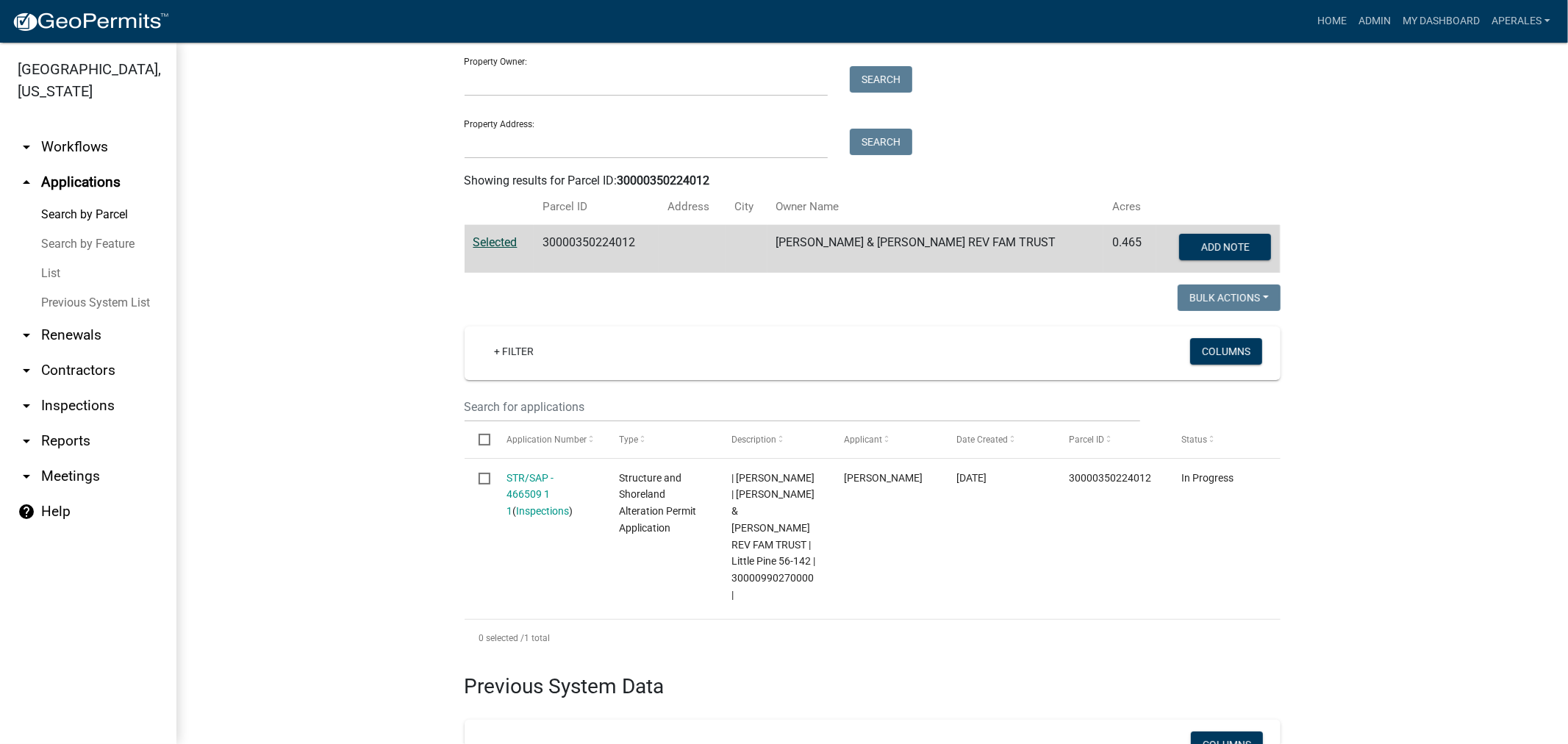
scroll to position [163, 0]
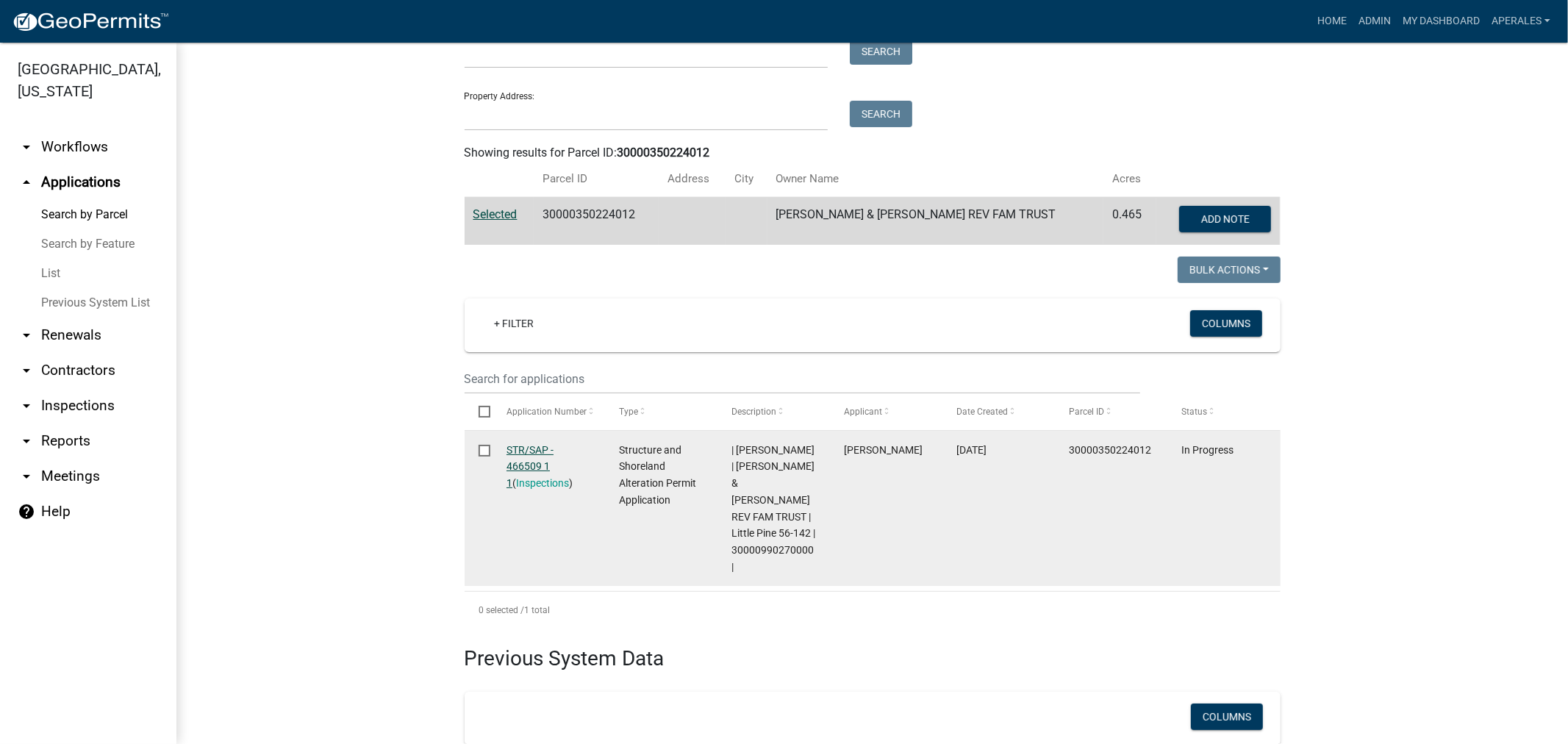
click at [541, 464] on link "STR/SAP - 466509 1 1" at bounding box center [530, 467] width 47 height 46
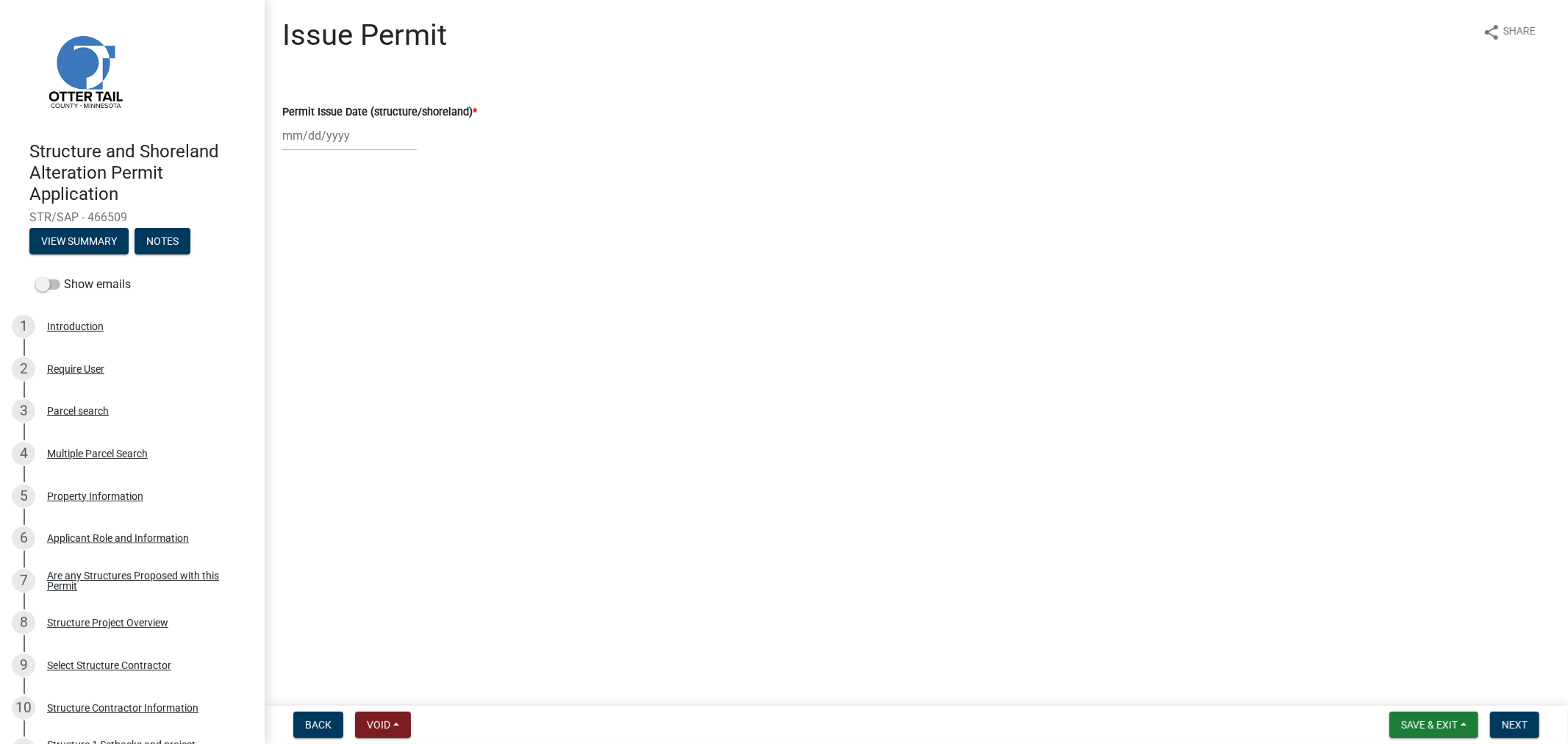
select select "9"
select select "2025"
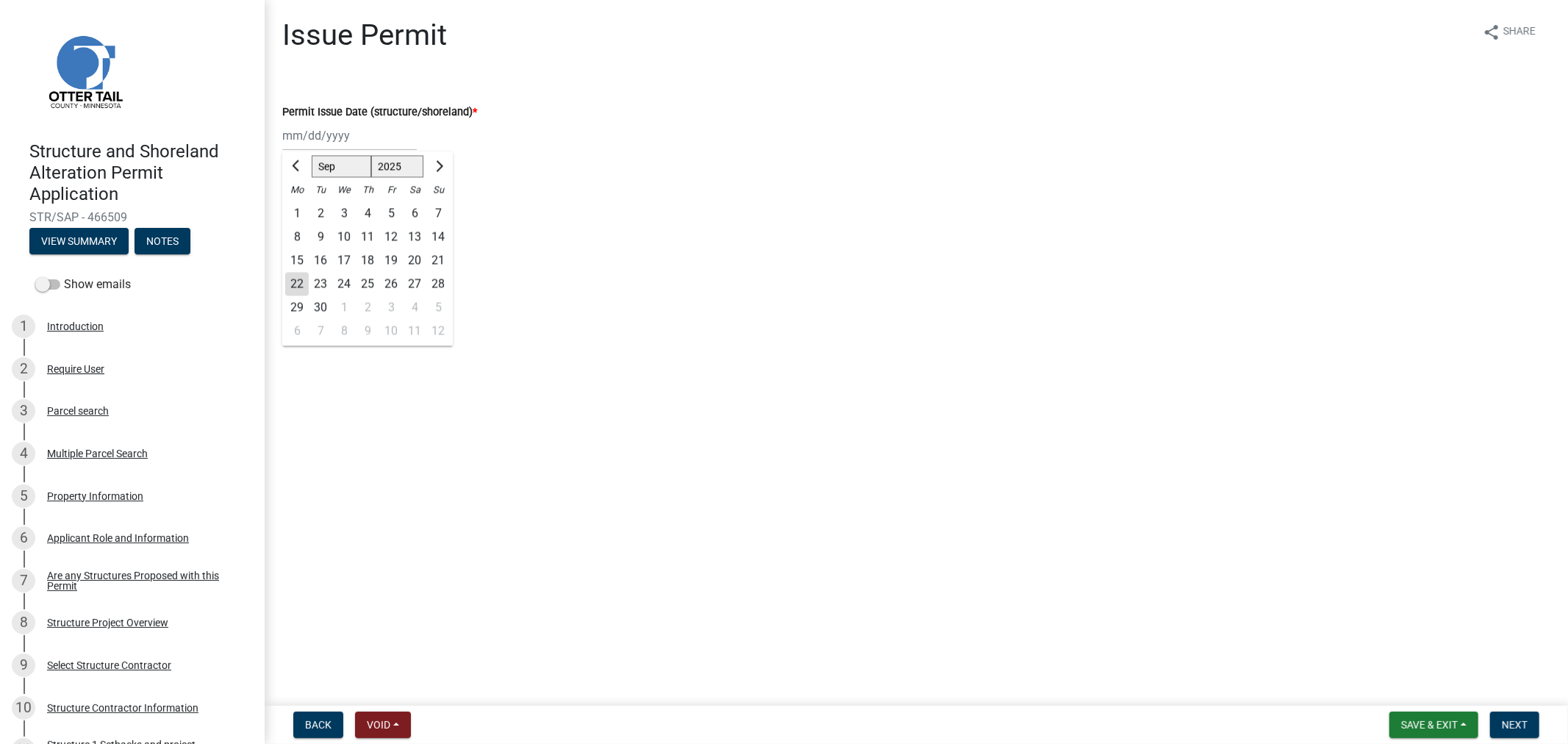
click at [351, 148] on div "Jan Feb Mar Apr May Jun Jul Aug Sep Oct Nov Dec 1525 1526 1527 1528 1529 1530 1…" at bounding box center [350, 135] width 135 height 30
click at [302, 285] on div "22" at bounding box center [297, 284] width 24 height 24
type input "09/22/2025"
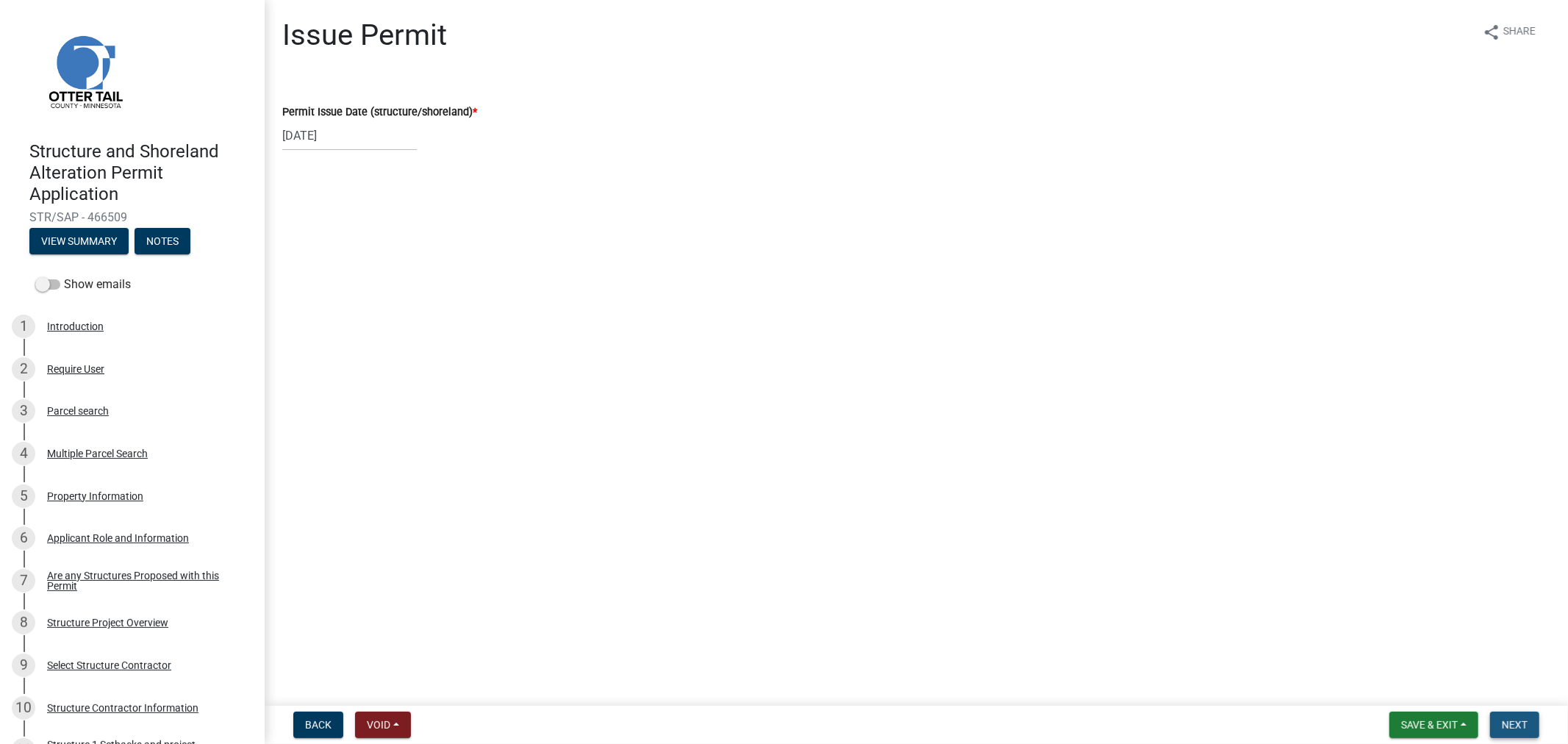
click at [1536, 721] on button "Next" at bounding box center [1514, 724] width 49 height 26
click at [1526, 728] on span "Next" at bounding box center [1514, 724] width 26 height 12
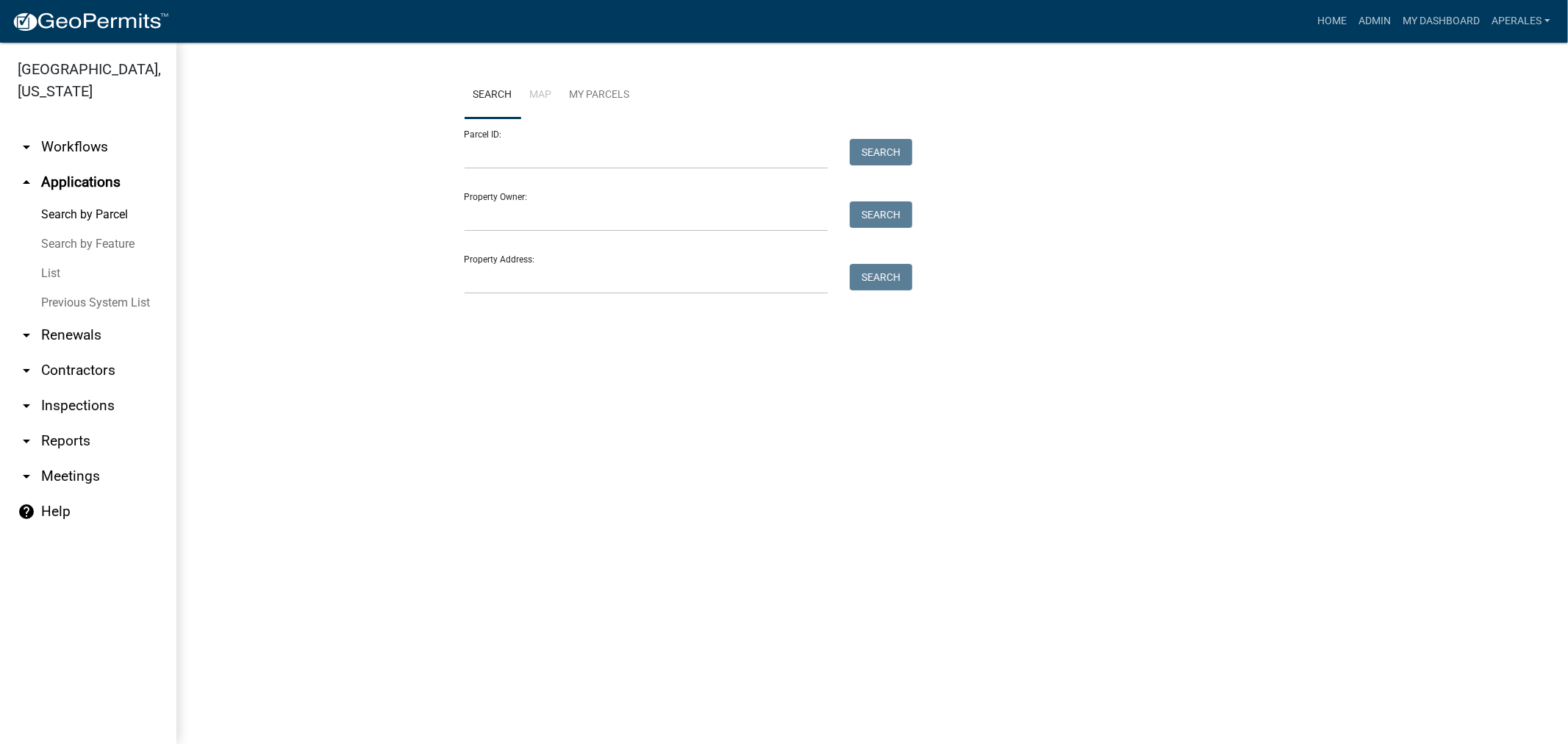
click at [508, 170] on form "Parcel ID: Search Property Owner: Search Property Address: Search" at bounding box center [685, 206] width 441 height 176
click at [511, 166] on input "Parcel ID:" at bounding box center [645, 153] width 364 height 30
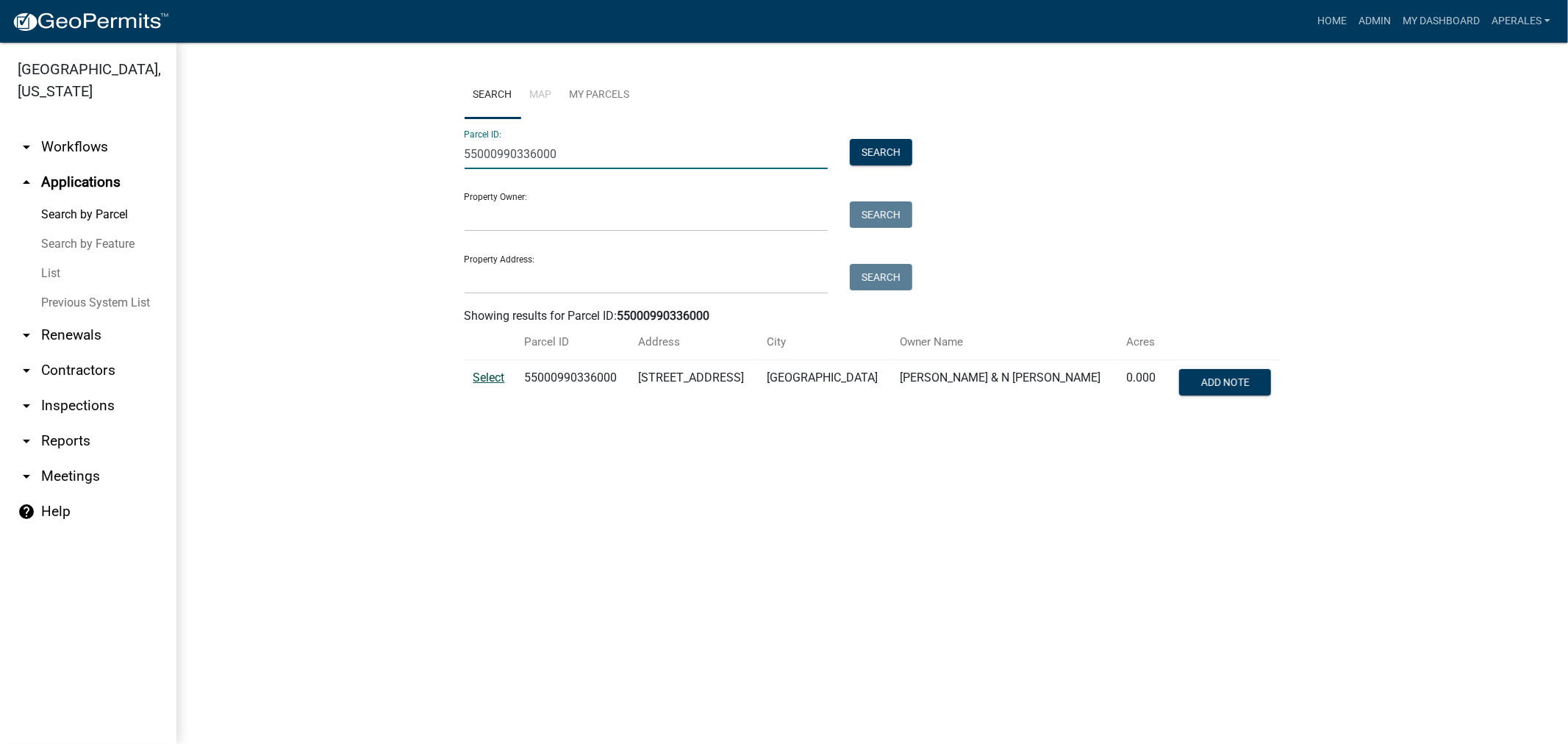
type input "55000990336000"
click at [485, 383] on span "Select" at bounding box center [489, 377] width 32 height 14
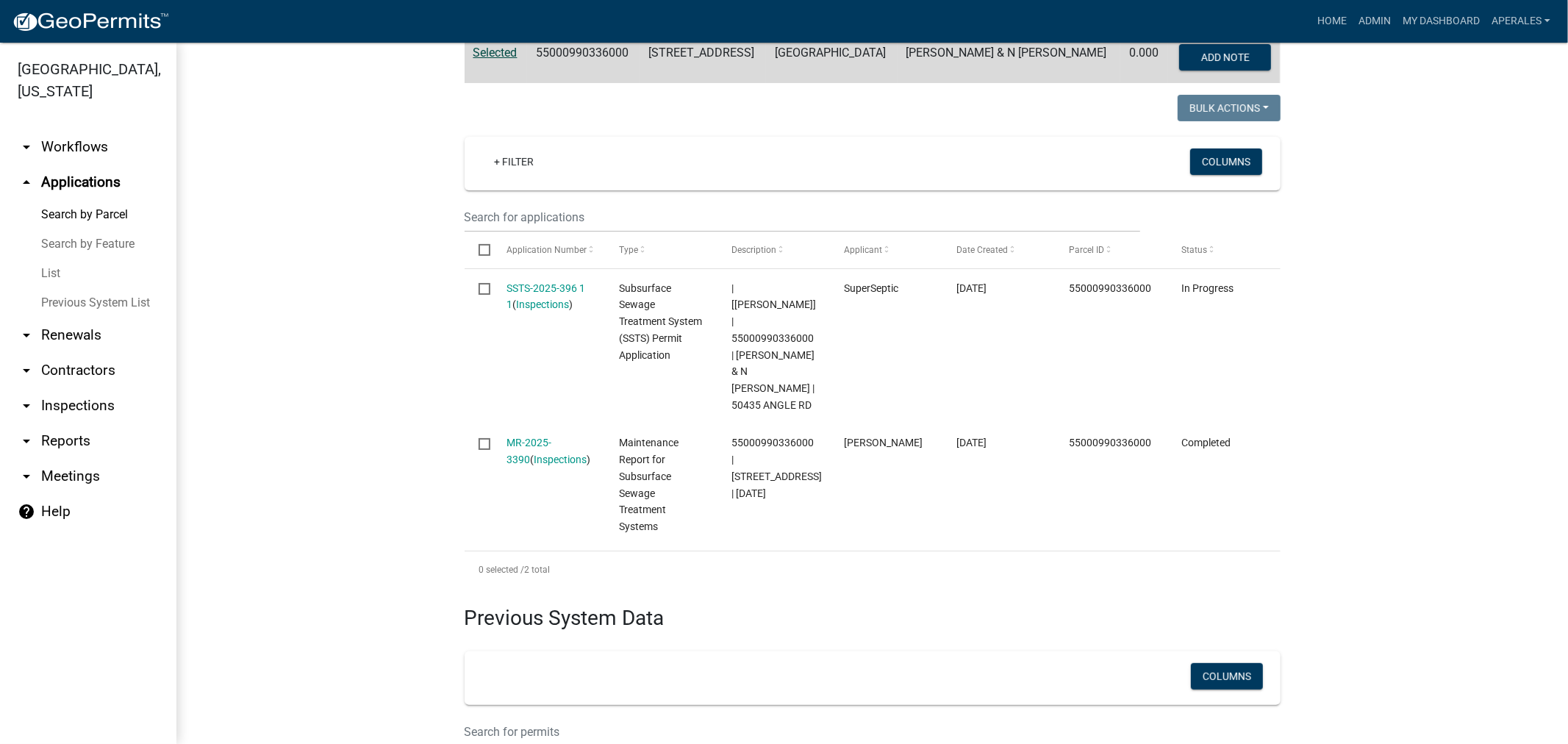
scroll to position [326, 0]
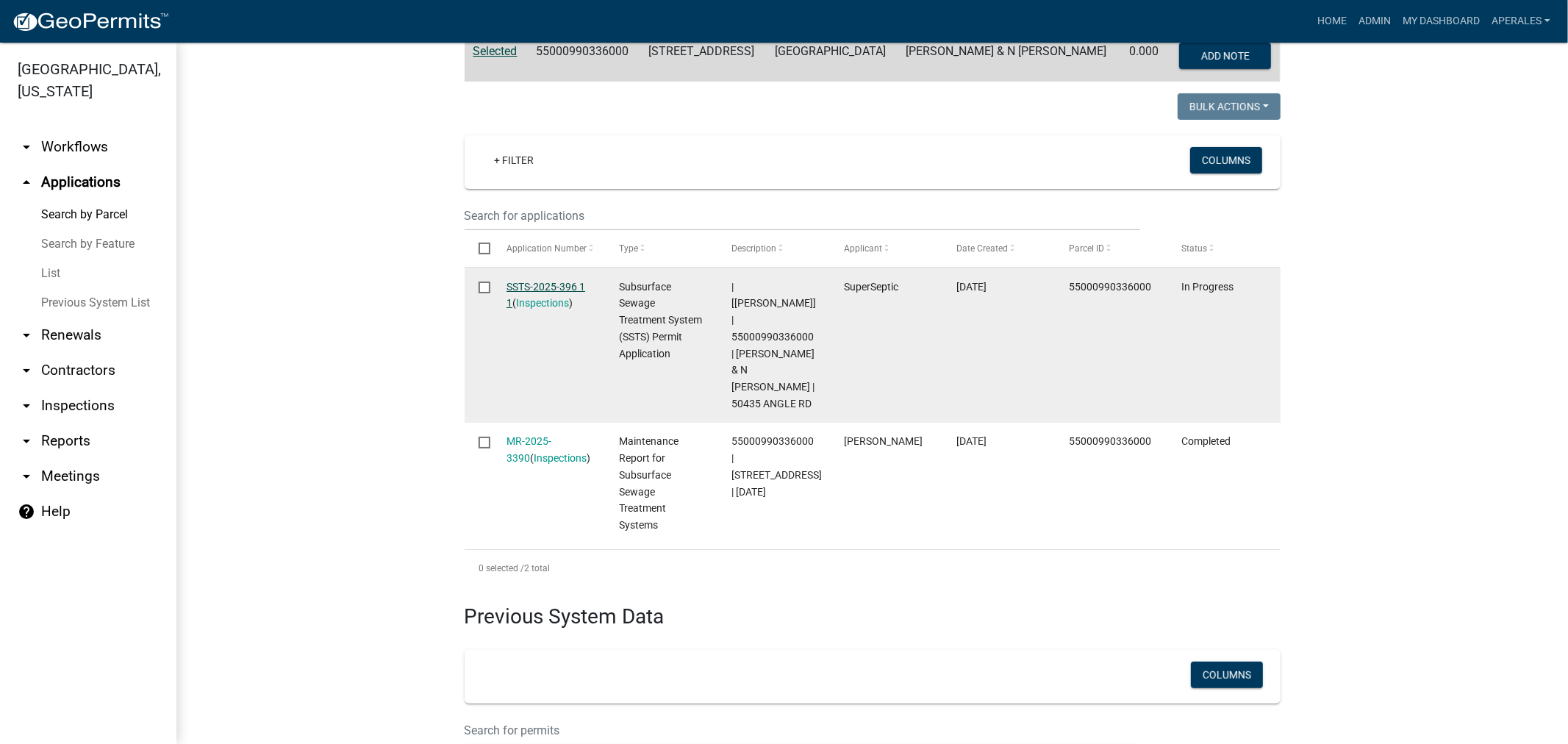
click at [524, 288] on link "SSTS-2025-396 1 1" at bounding box center [545, 294] width 78 height 28
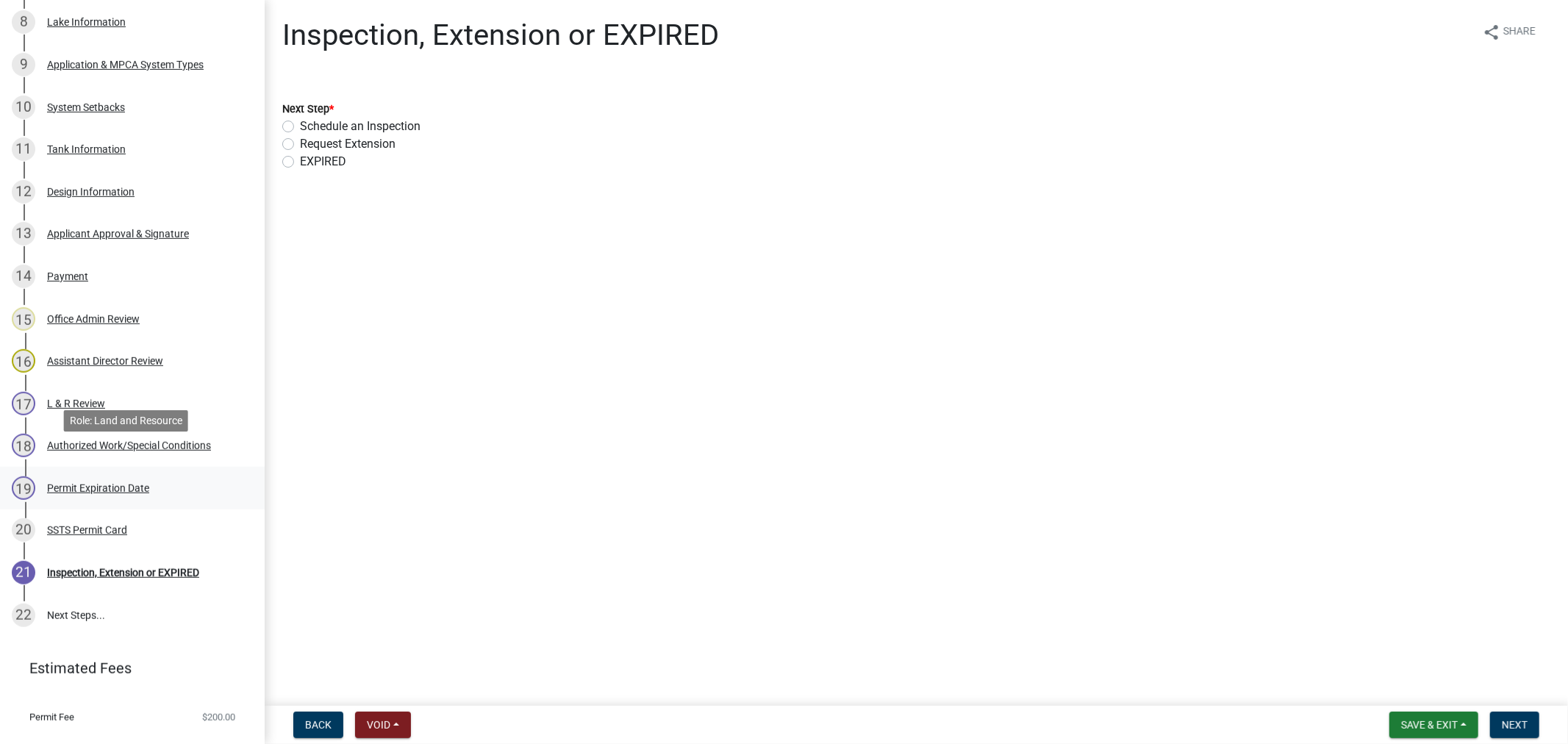
scroll to position [628, 0]
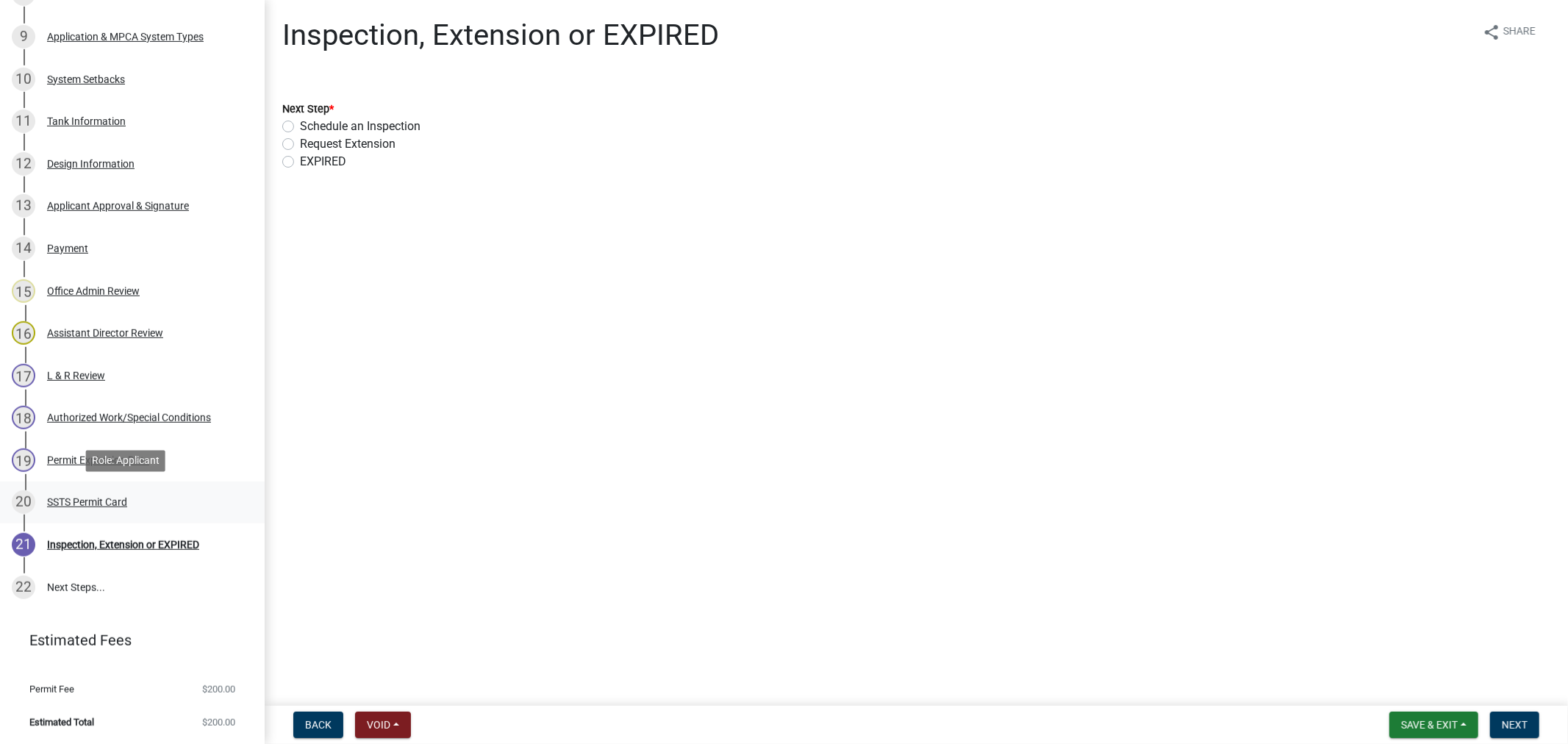
click at [86, 500] on div "SSTS Permit Card" at bounding box center [88, 501] width 80 height 10
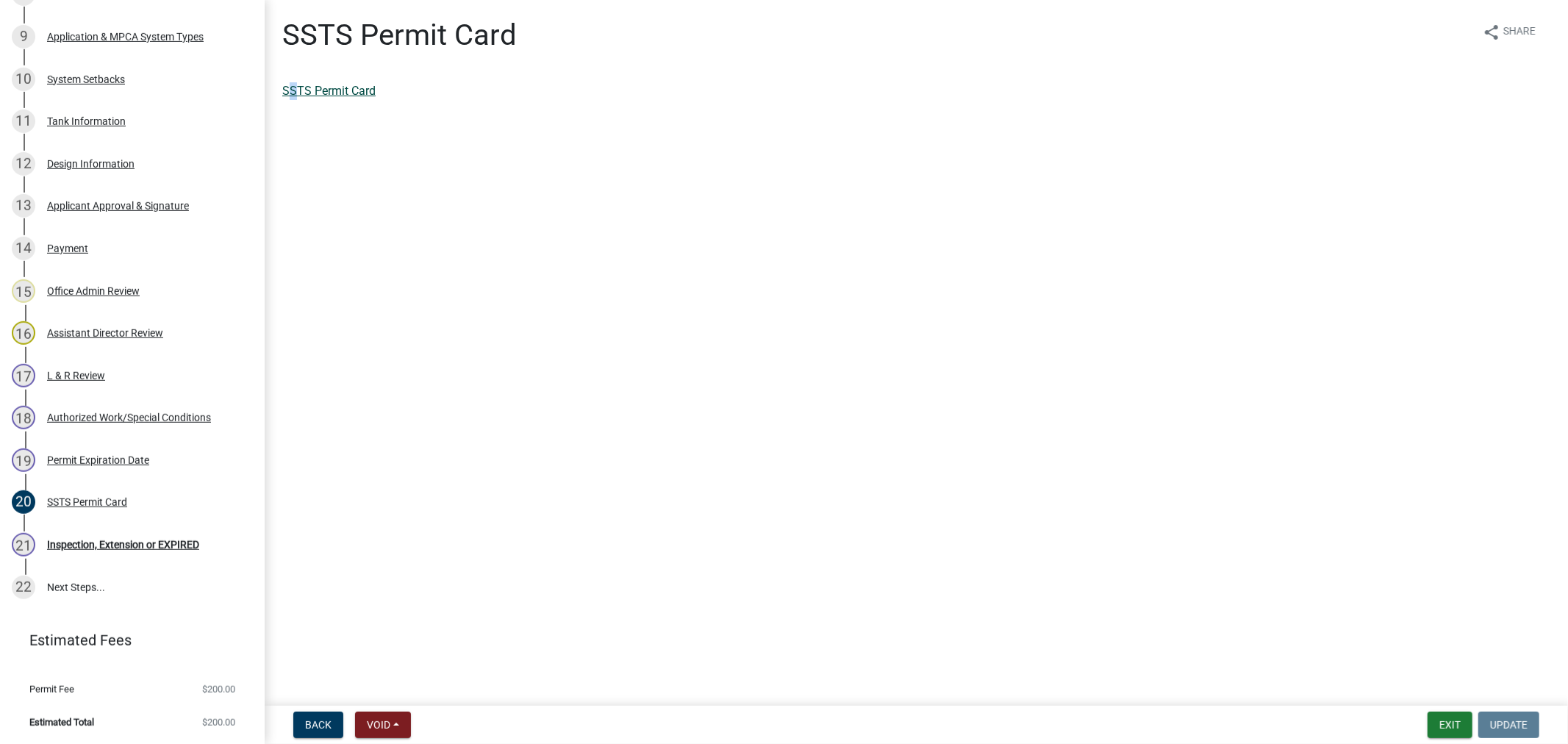
drag, startPoint x: 291, startPoint y: 74, endPoint x: 296, endPoint y: 87, distance: 13.9
click at [294, 81] on div "SSTS Permit Card share Share SSTS Permit Card" at bounding box center [915, 71] width 1290 height 108
click at [296, 87] on link "SSTS Permit Card" at bounding box center [329, 90] width 93 height 14
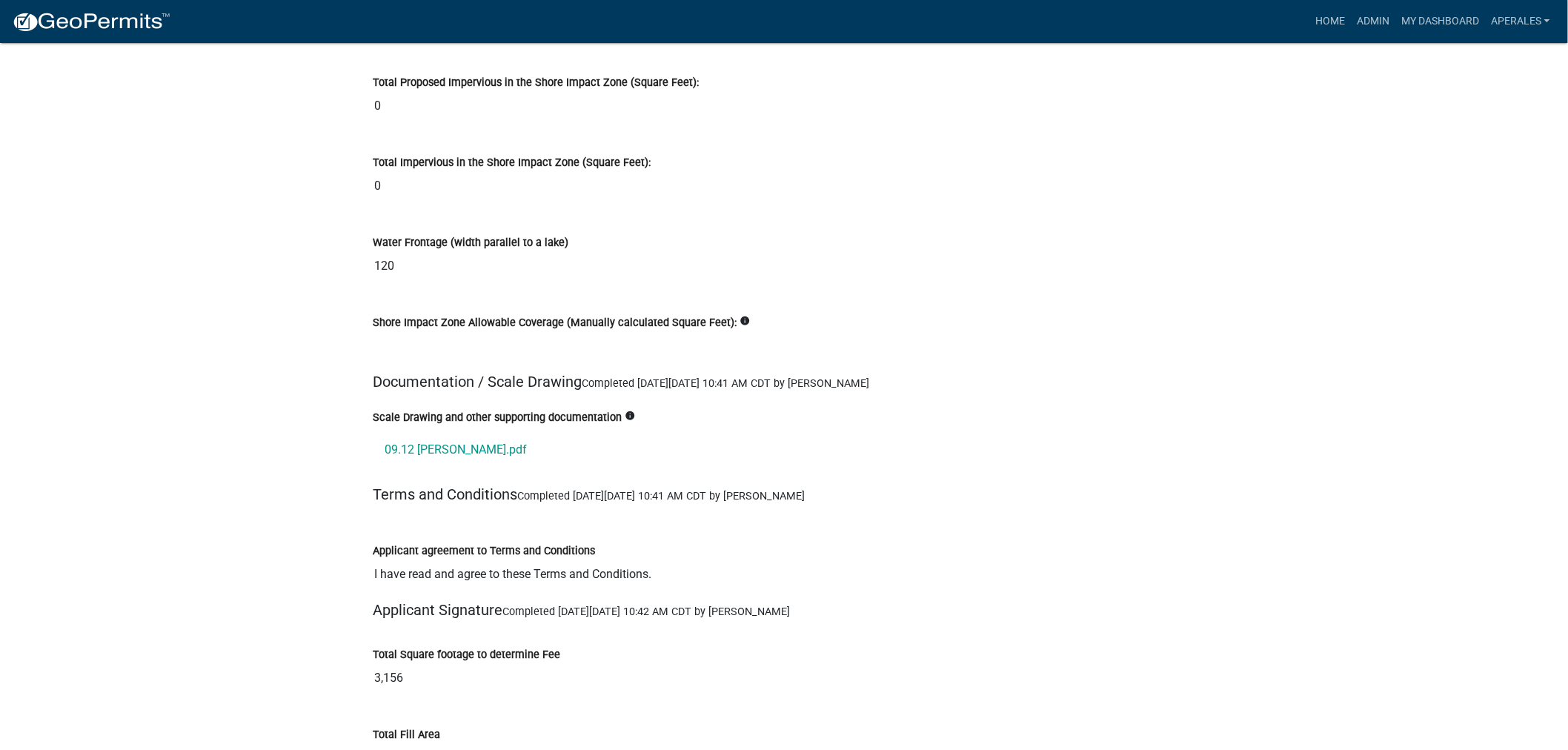
scroll to position [16959, 0]
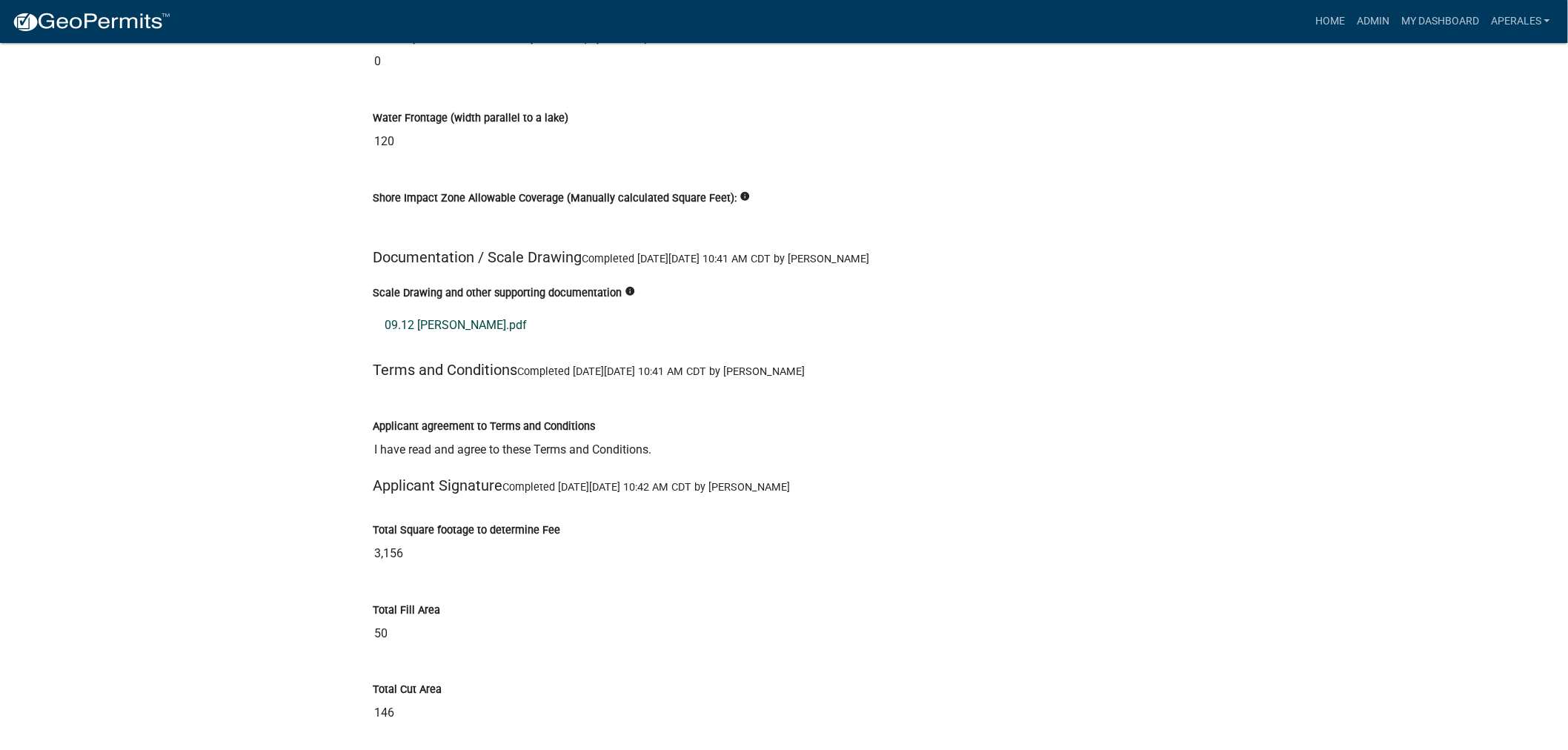
click at [460, 316] on link "09.12 Dagenais.pdf" at bounding box center [783, 325] width 823 height 36
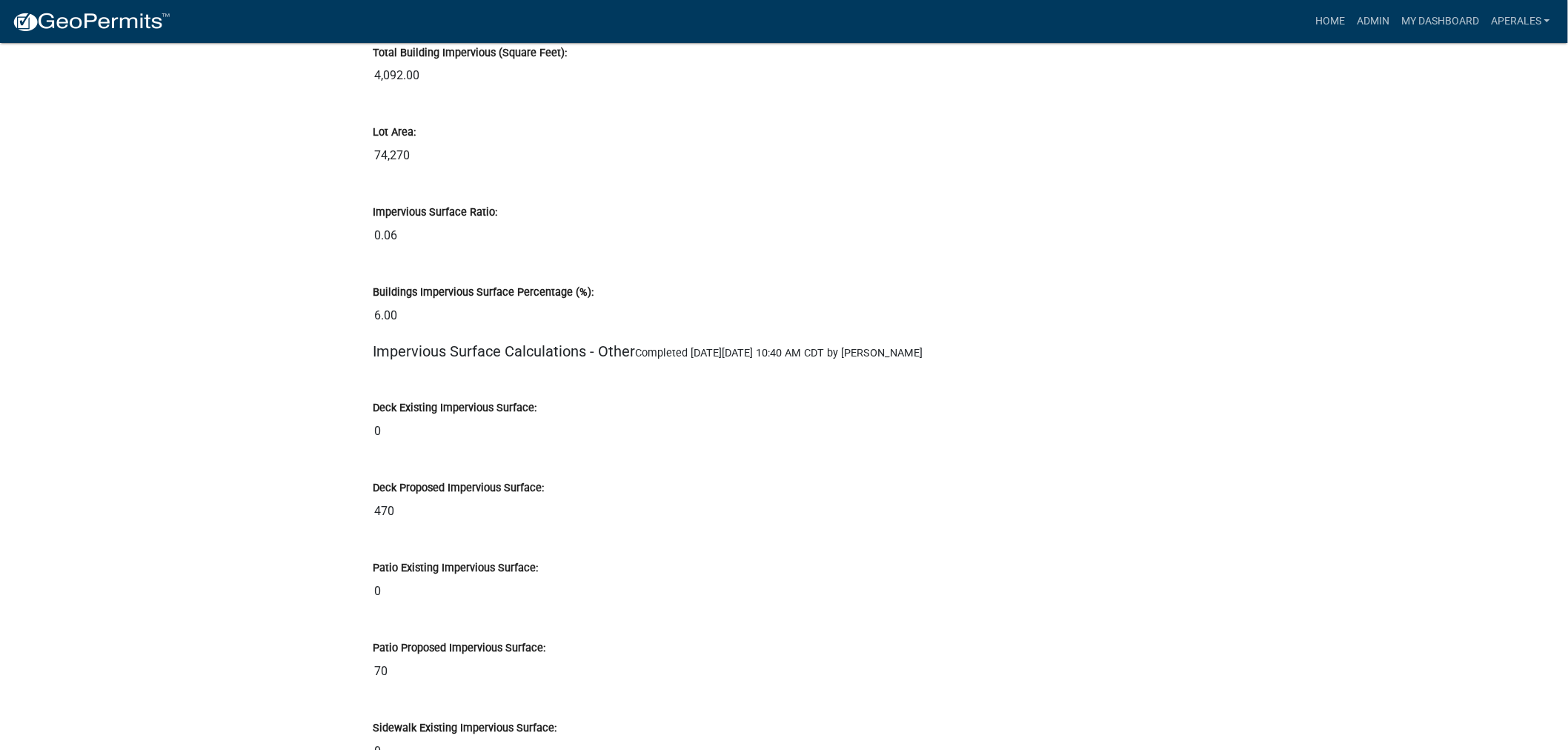
scroll to position [12761, 0]
